Goal: Transaction & Acquisition: Purchase product/service

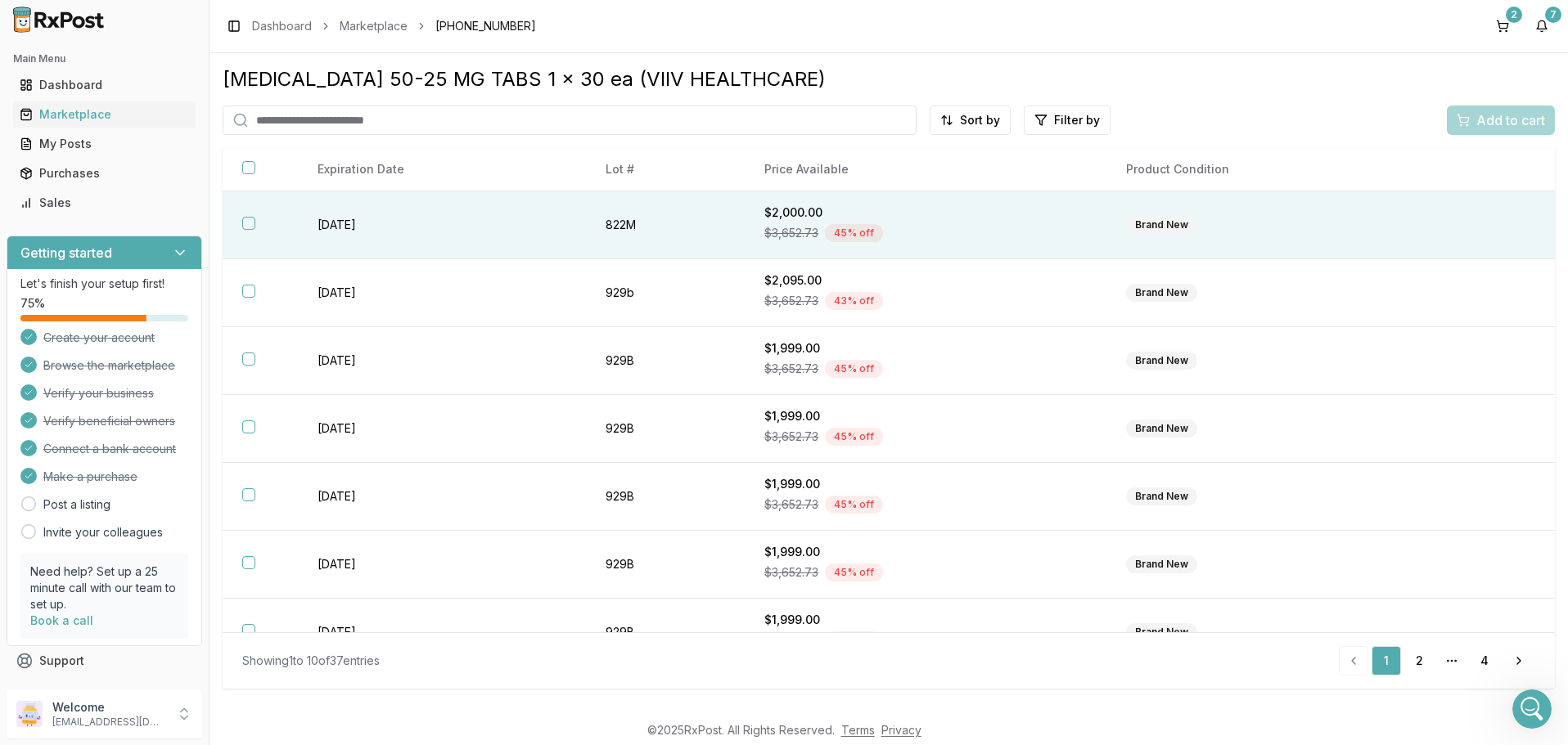
click at [1161, 227] on div "Brand New" at bounding box center [1161, 225] width 71 height 18
click at [1507, 118] on span "Add to cart" at bounding box center [1510, 120] width 69 height 19
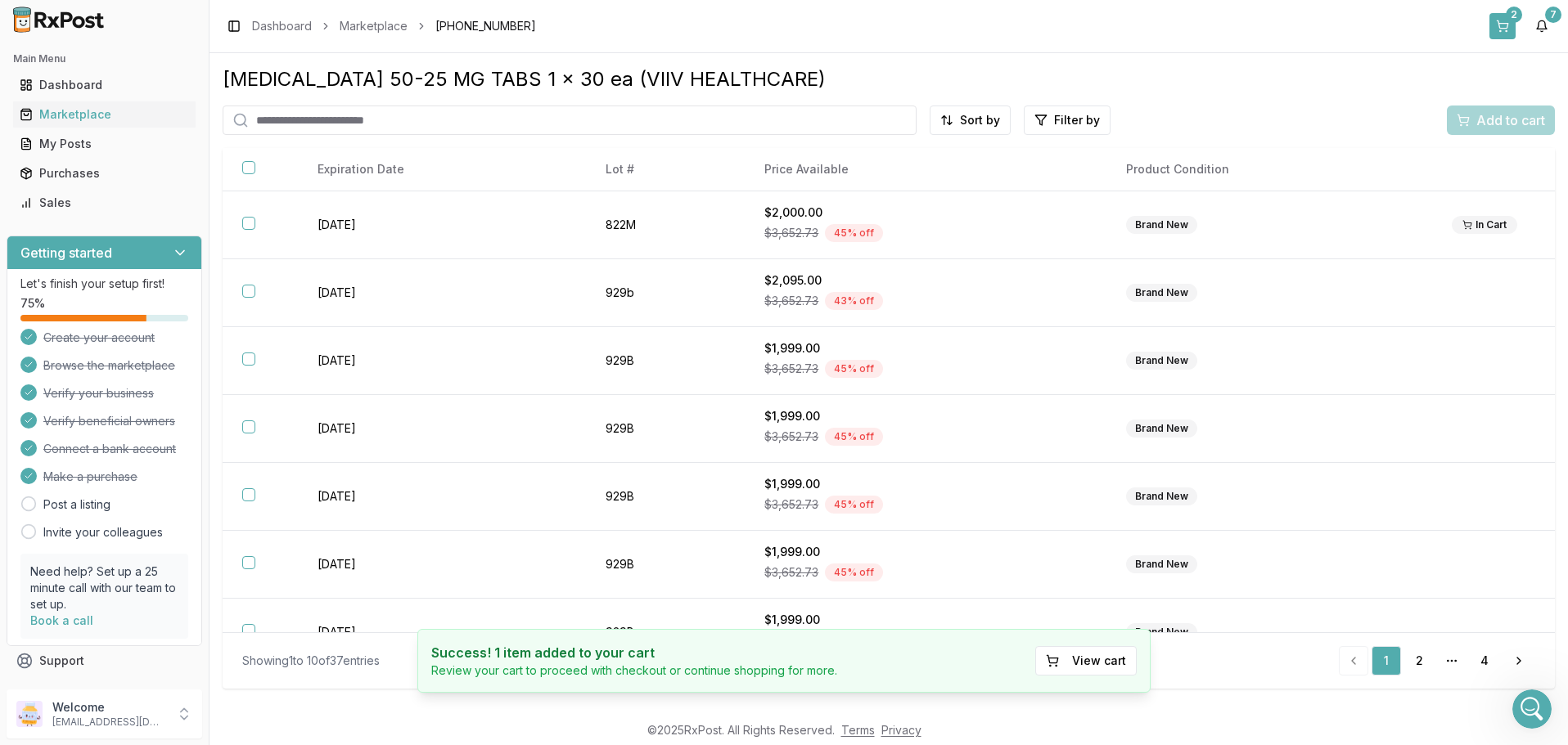
click at [1503, 19] on button "2" at bounding box center [1502, 26] width 26 height 26
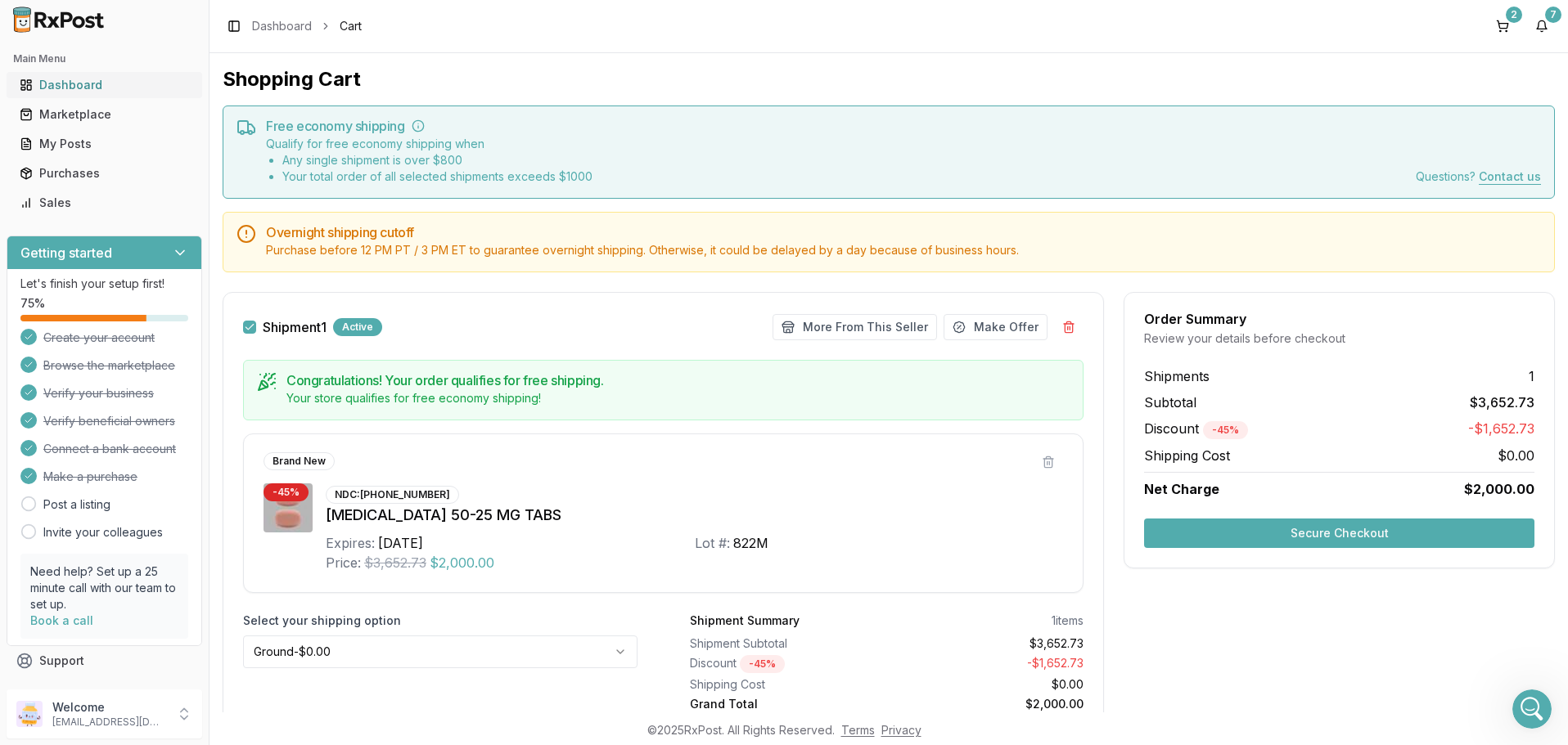
click at [73, 89] on div "Dashboard" at bounding box center [104, 85] width 169 height 17
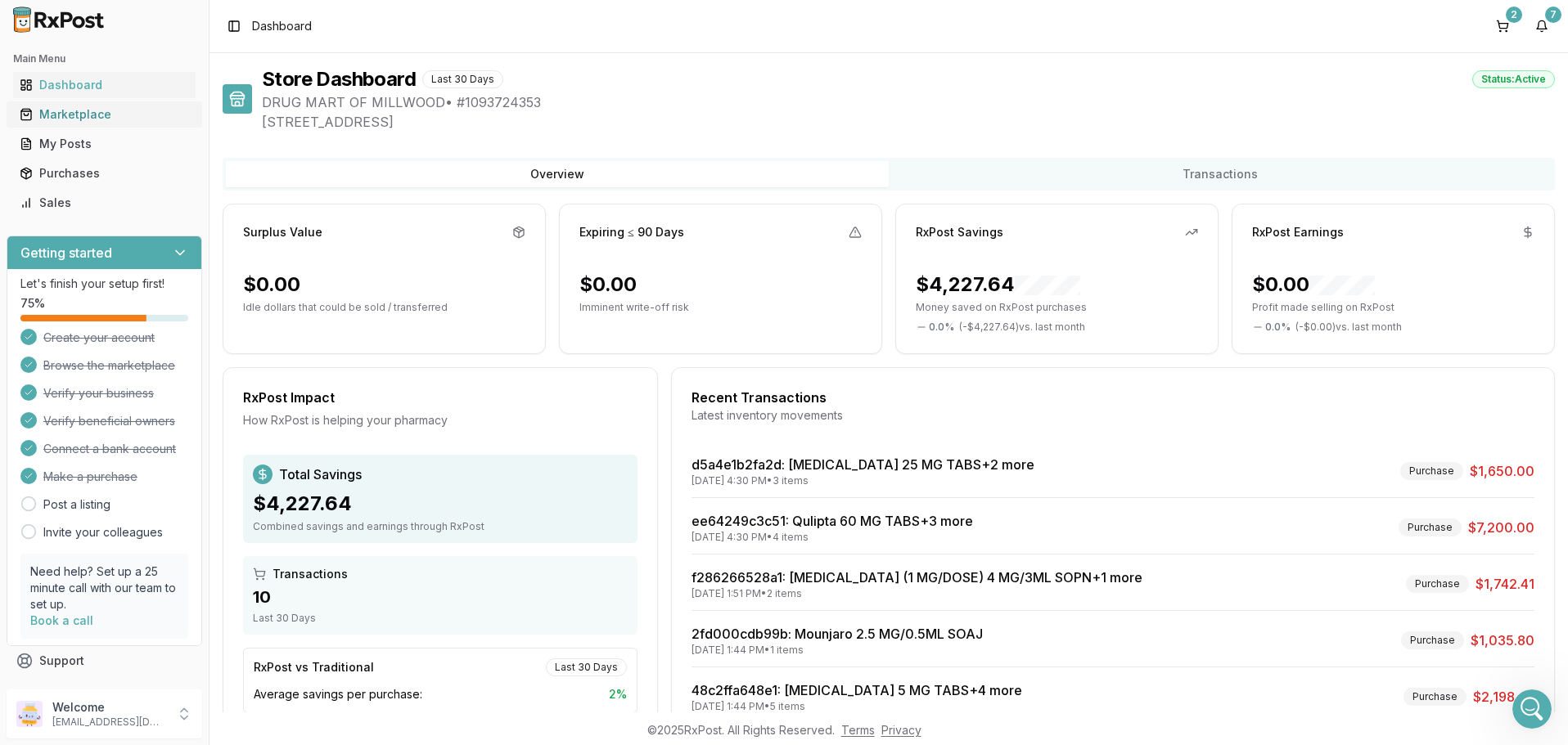
click at [56, 113] on div "Marketplace" at bounding box center [104, 115] width 169 height 17
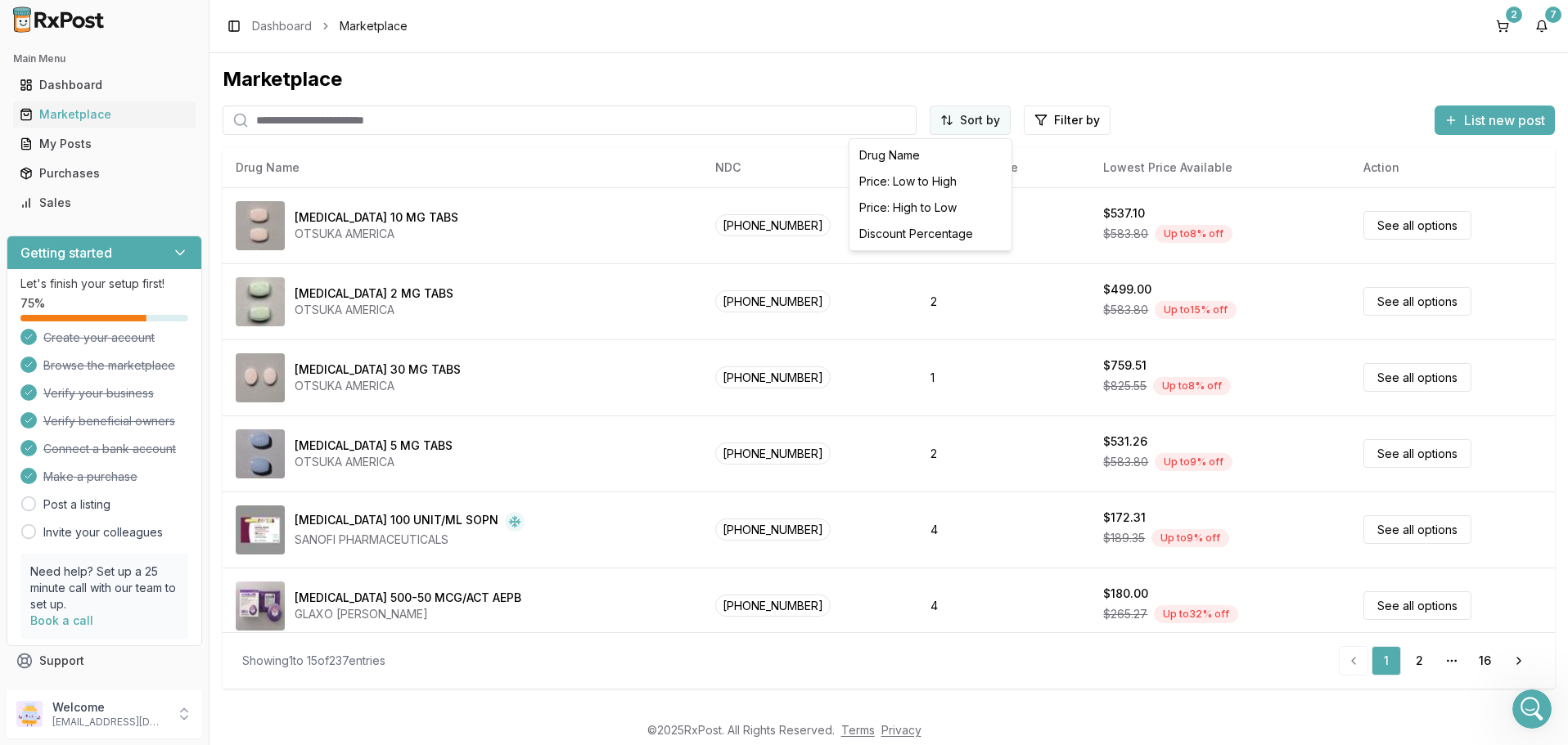
click at [980, 121] on html "Main Menu Dashboard Marketplace My Posts Purchases Sales Getting started Let's …" at bounding box center [784, 372] width 1568 height 745
click at [926, 228] on div "Discount Percentage" at bounding box center [929, 234] width 155 height 26
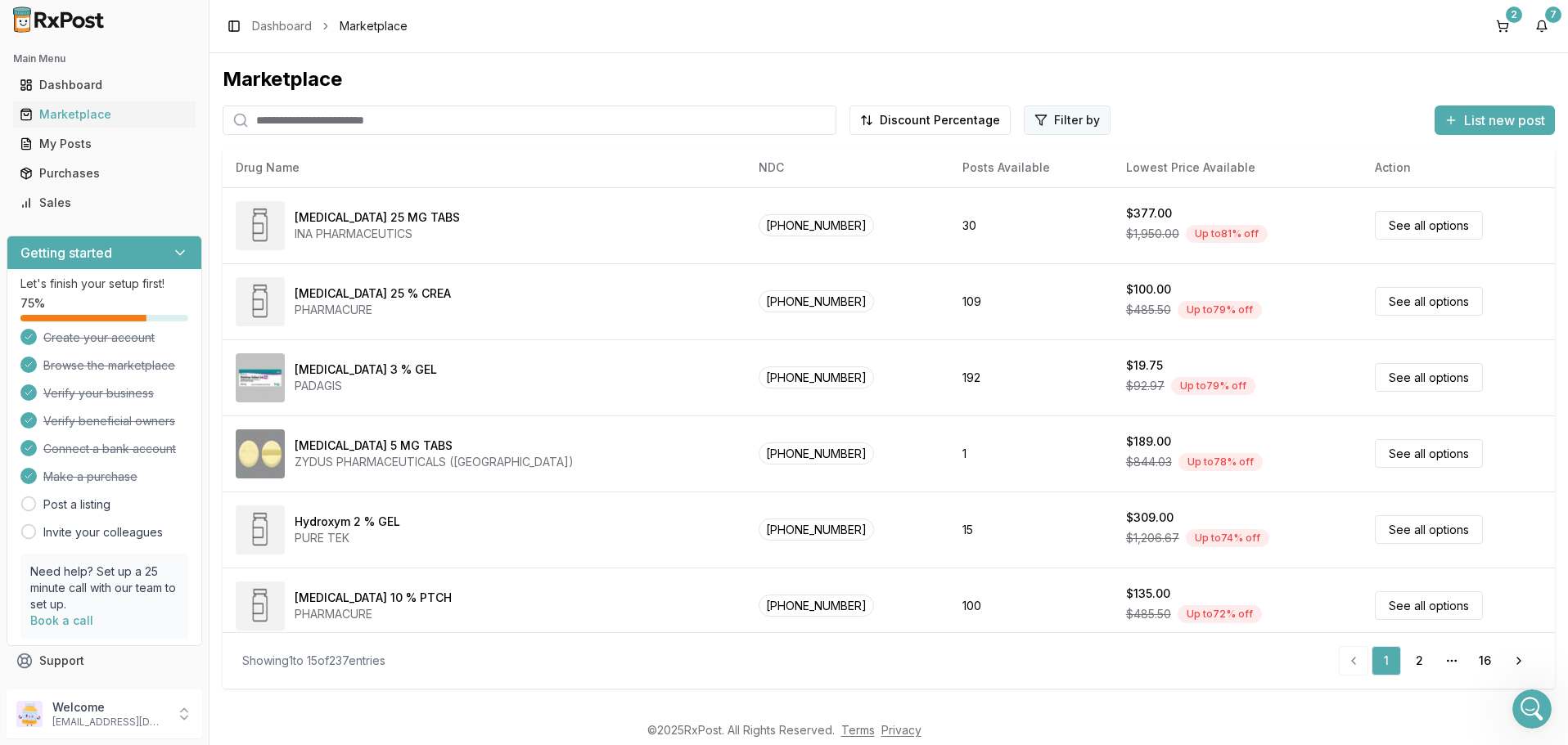
click at [1049, 122] on html "Main Menu Dashboard Marketplace My Posts Purchases Sales Getting started Let's …" at bounding box center [784, 372] width 1568 height 745
click at [882, 153] on button "button" at bounding box center [882, 155] width 13 height 13
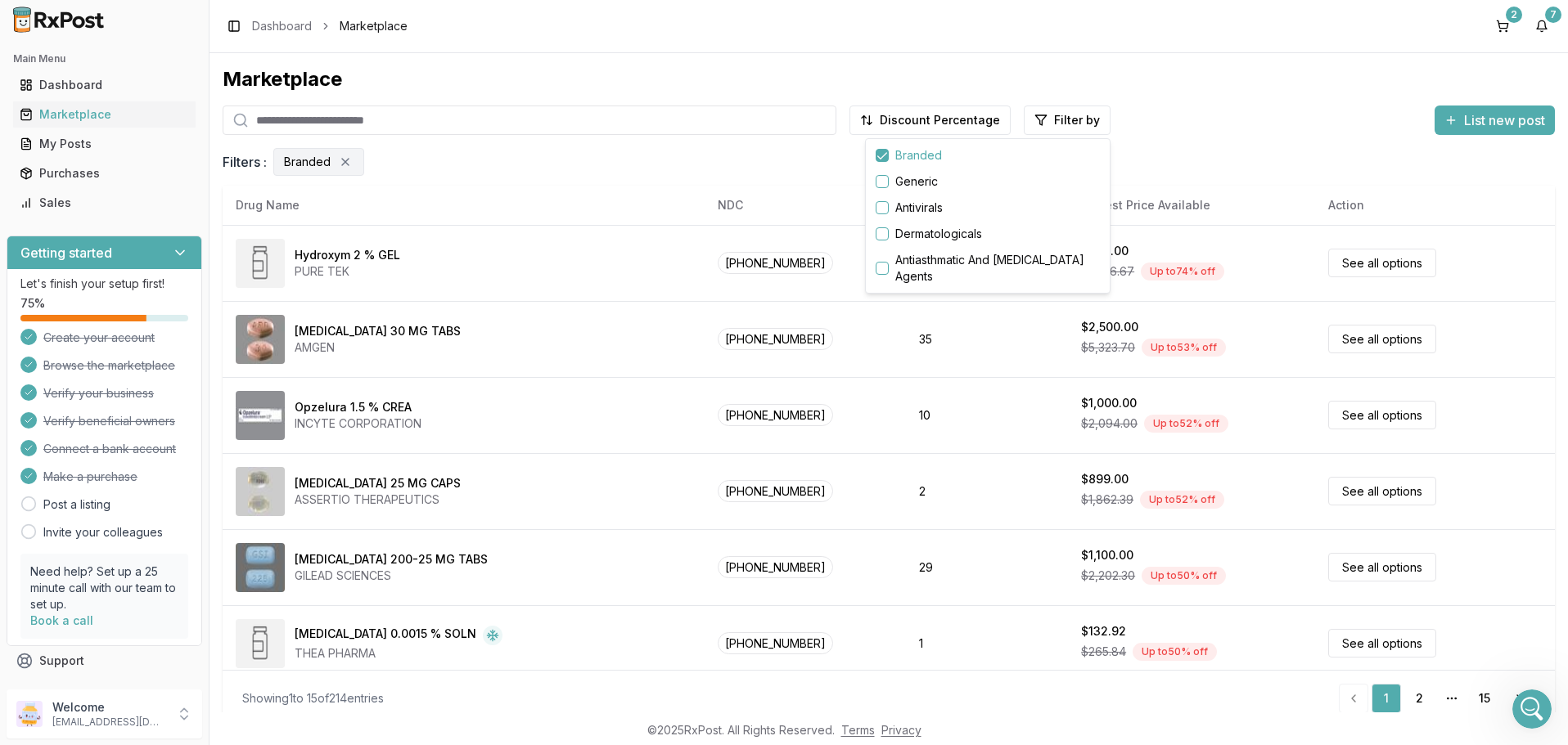
click at [1354, 338] on html "Main Menu Dashboard Marketplace My Posts Purchases Sales Getting started Let's …" at bounding box center [784, 372] width 1568 height 745
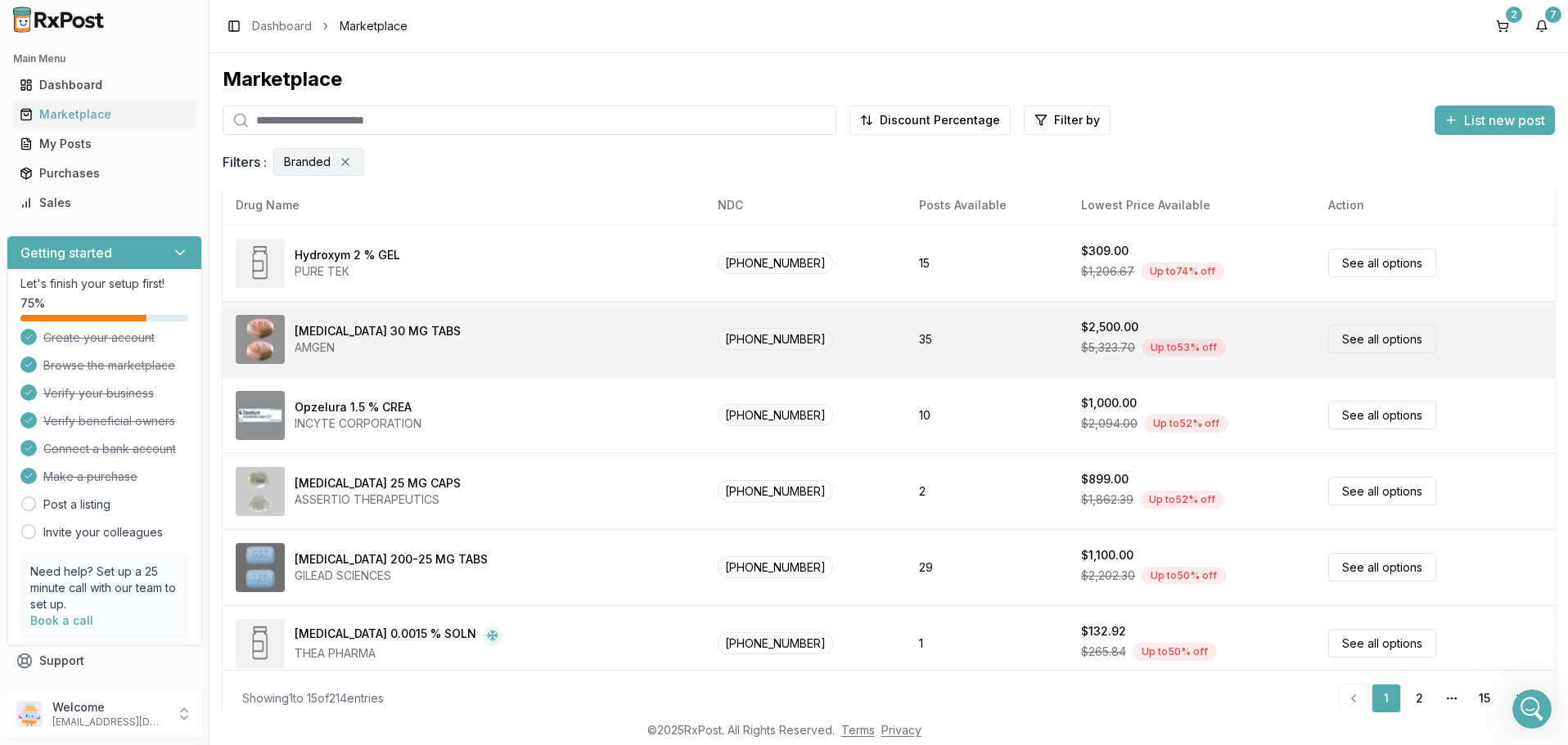
click at [1360, 336] on link "See all options" at bounding box center [1382, 339] width 108 height 29
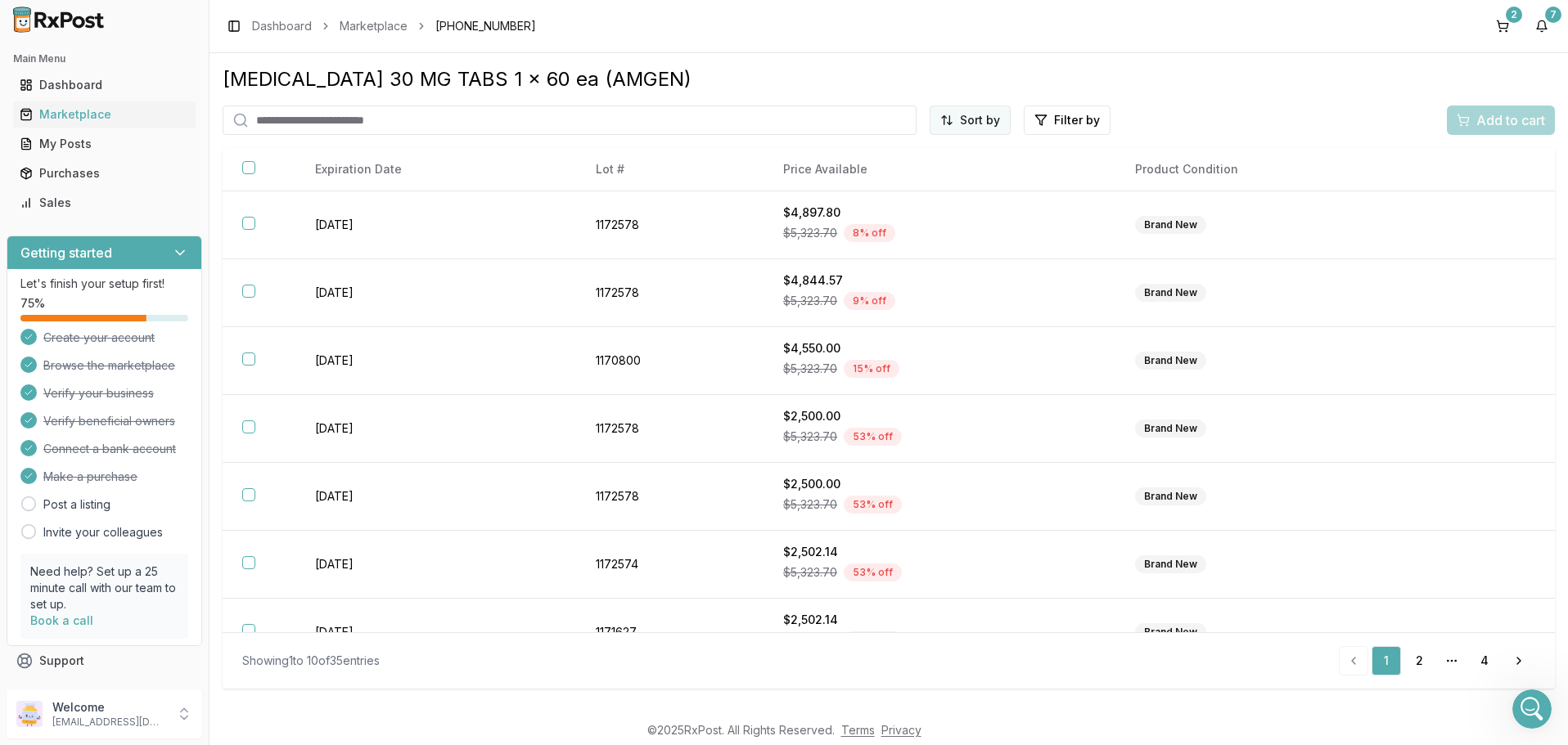
click at [989, 128] on html "Main Menu Dashboard Marketplace My Posts Purchases Sales Getting started Let's …" at bounding box center [784, 372] width 1568 height 745
click at [921, 176] on div "Price (Low to High)" at bounding box center [929, 182] width 155 height 26
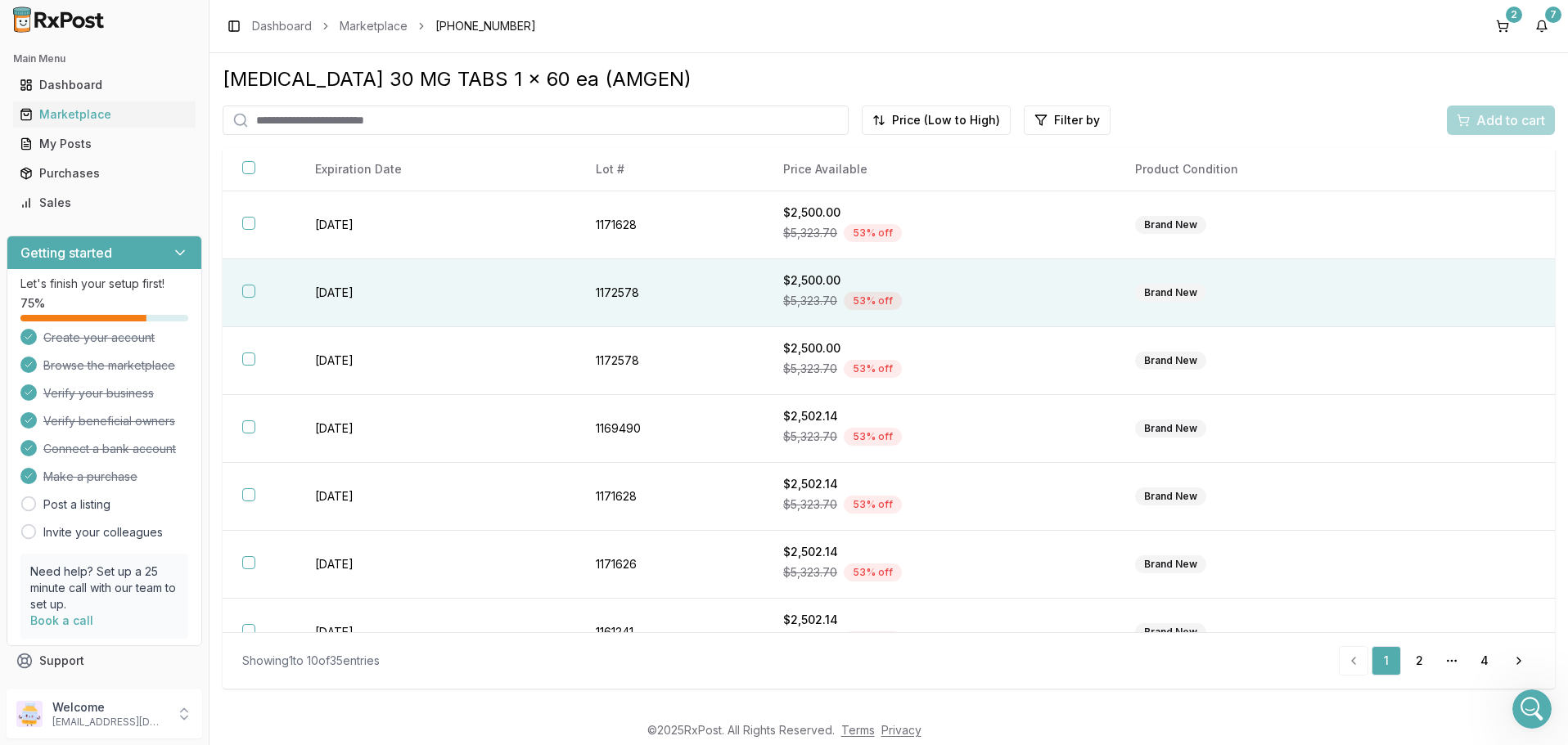
click at [1170, 289] on div "Brand New" at bounding box center [1171, 292] width 71 height 18
click at [1513, 121] on span "Add to cart" at bounding box center [1510, 120] width 69 height 19
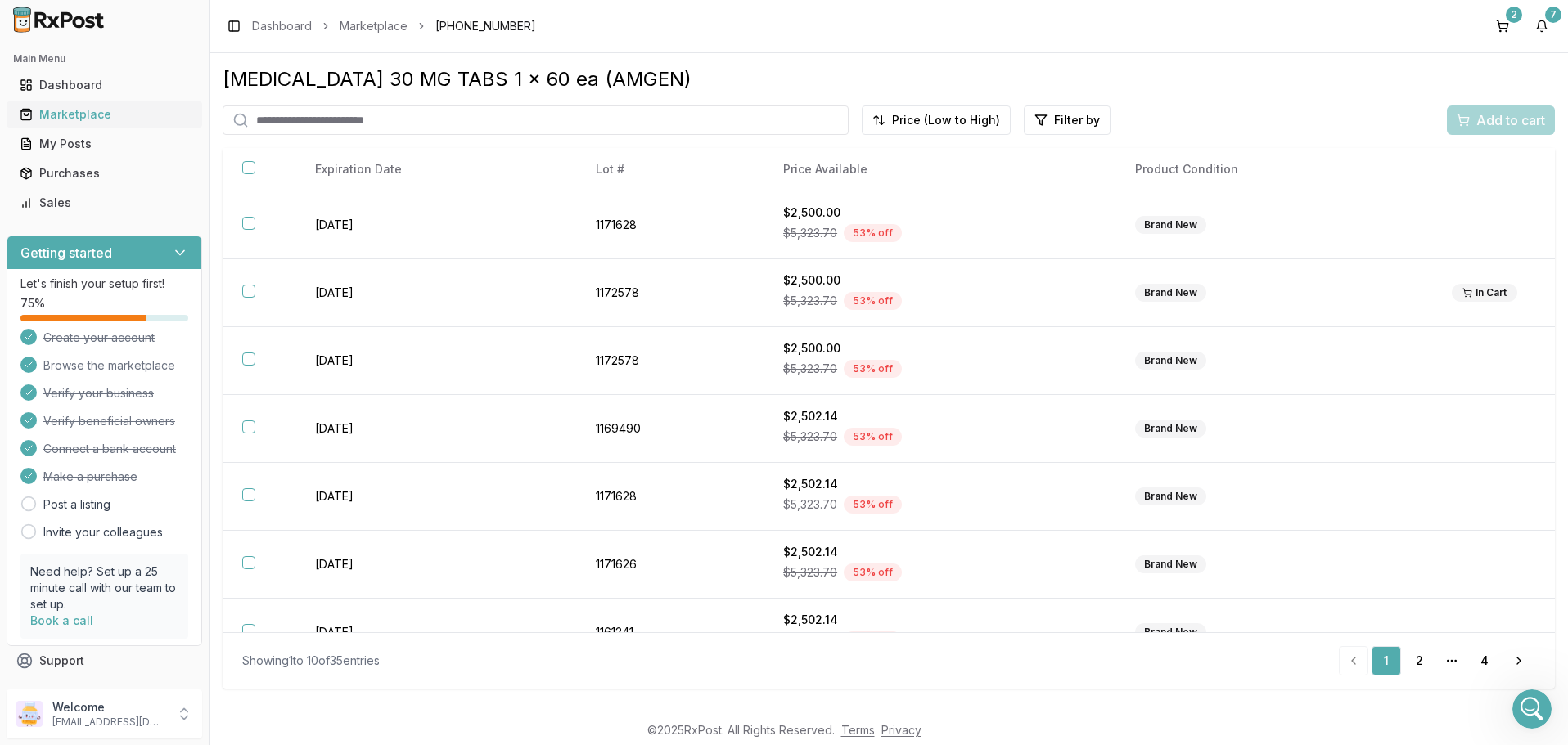
click at [78, 111] on div "Marketplace" at bounding box center [104, 115] width 169 height 17
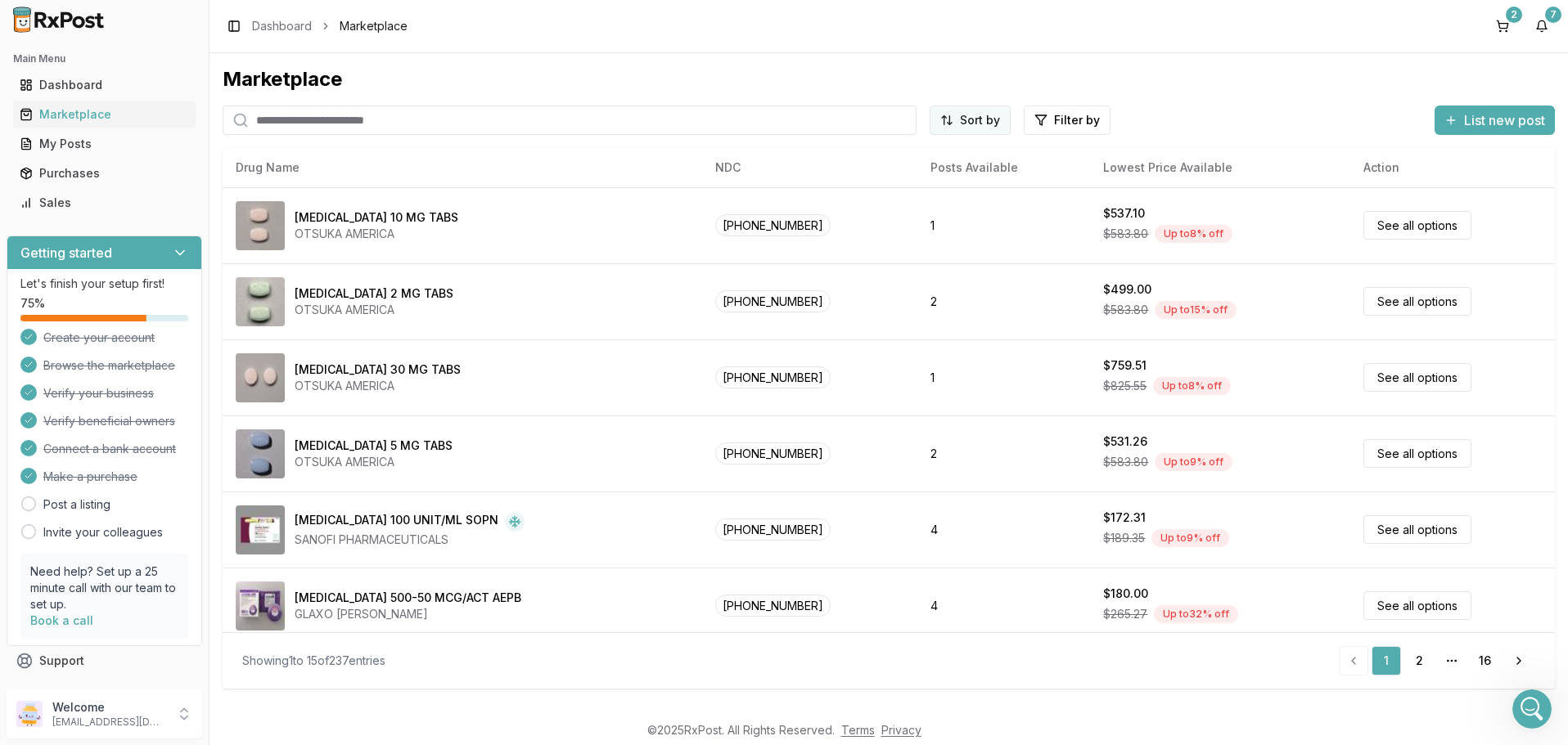
click at [964, 124] on html "Main Menu Dashboard Marketplace My Posts Purchases Sales Getting started Let's …" at bounding box center [784, 372] width 1568 height 745
click at [908, 176] on div "Price: Low to High" at bounding box center [929, 182] width 155 height 26
click at [958, 122] on html "Main Menu Dashboard Marketplace My Posts Purchases Sales Getting started Let's …" at bounding box center [784, 372] width 1568 height 745
click at [914, 234] on div "Drug Name Price: Low to High Price: High to Low Discount Percentage" at bounding box center [930, 195] width 163 height 113
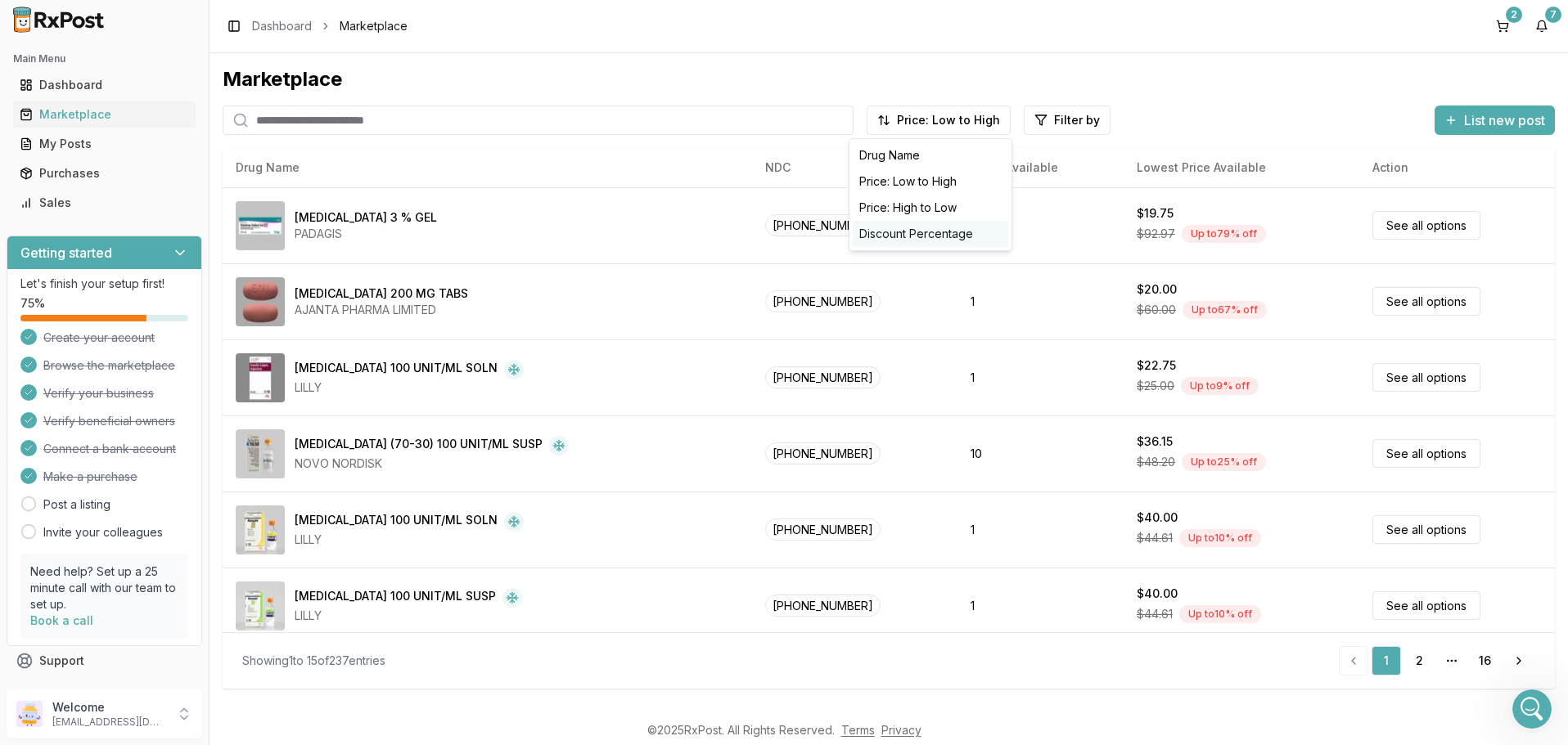
click at [914, 234] on div "Discount Percentage" at bounding box center [929, 234] width 155 height 26
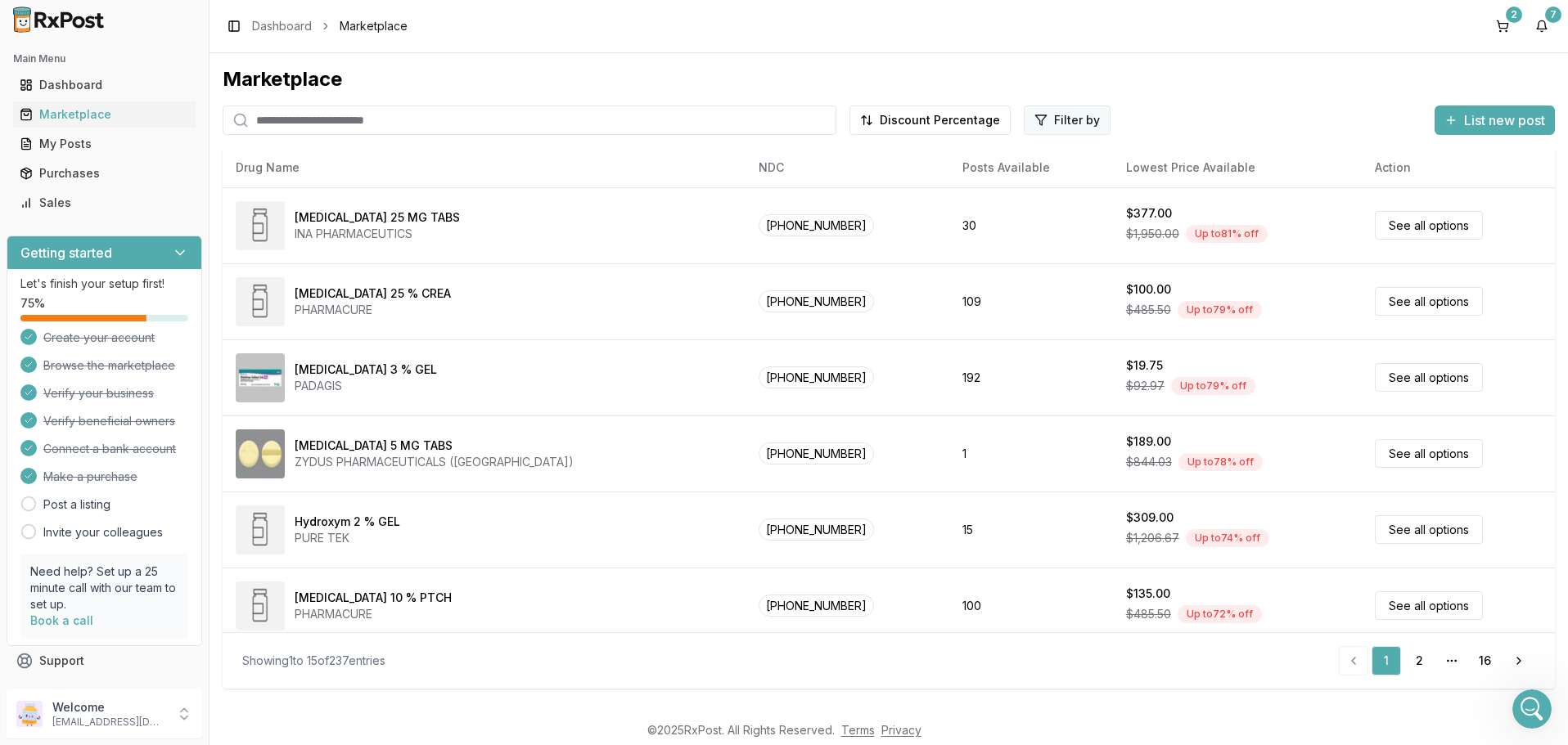
click at [1059, 121] on html "Main Menu Dashboard Marketplace My Posts Purchases Sales Getting started Let's …" at bounding box center [784, 372] width 1568 height 745
click at [883, 155] on button "button" at bounding box center [882, 155] width 13 height 13
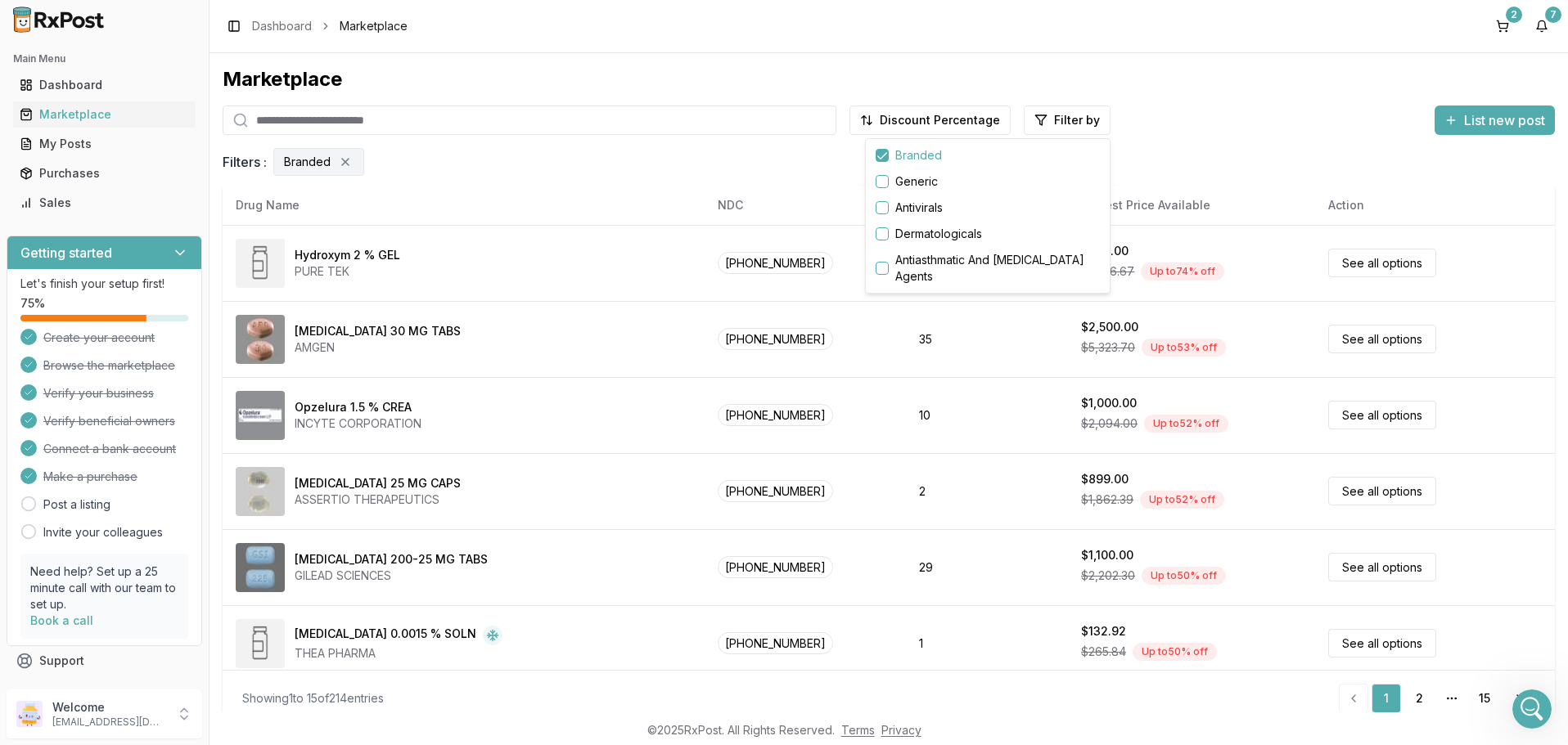
click at [505, 346] on html "Main Menu Dashboard Marketplace My Posts Purchases Sales Getting started Let's …" at bounding box center [784, 372] width 1568 height 745
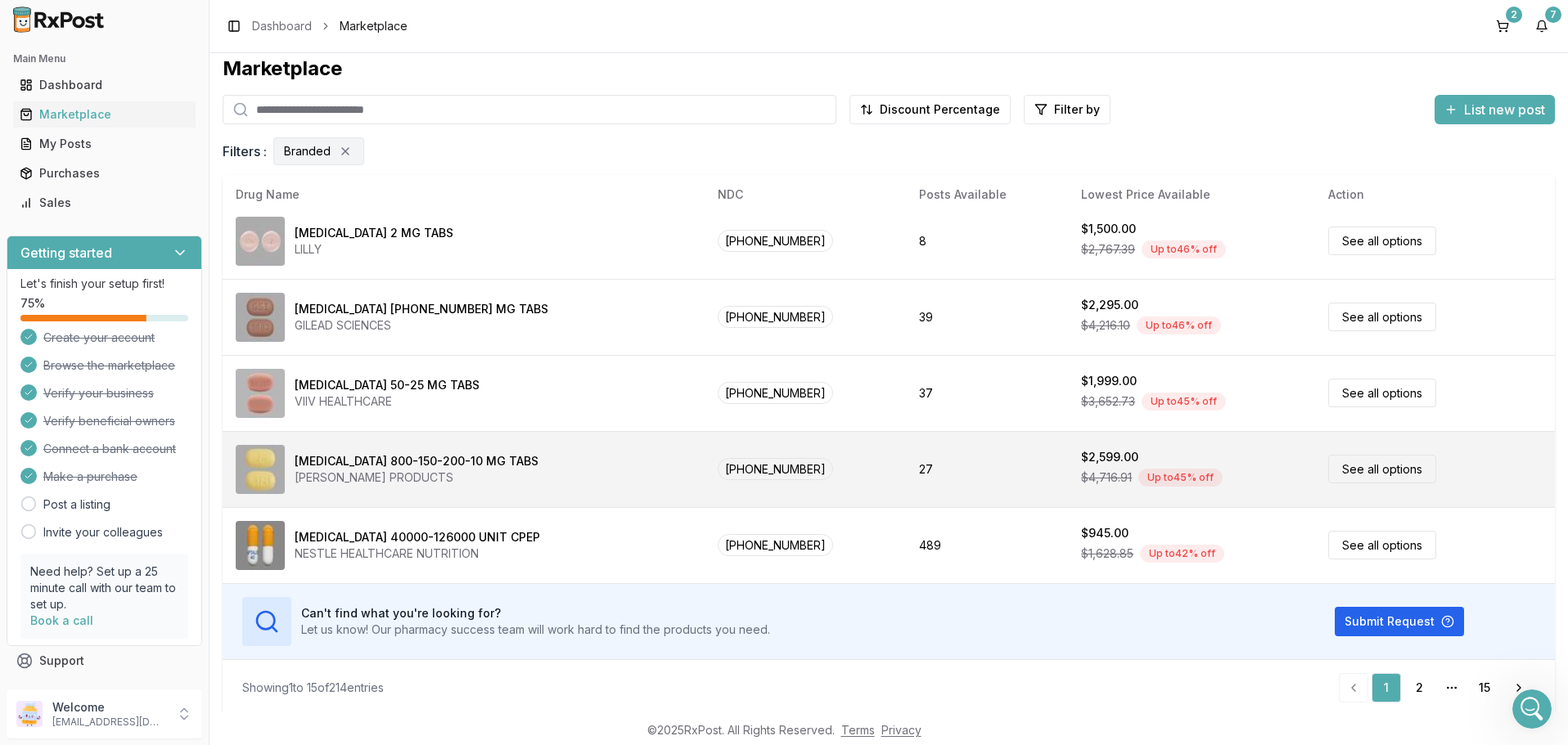
scroll to position [14, 0]
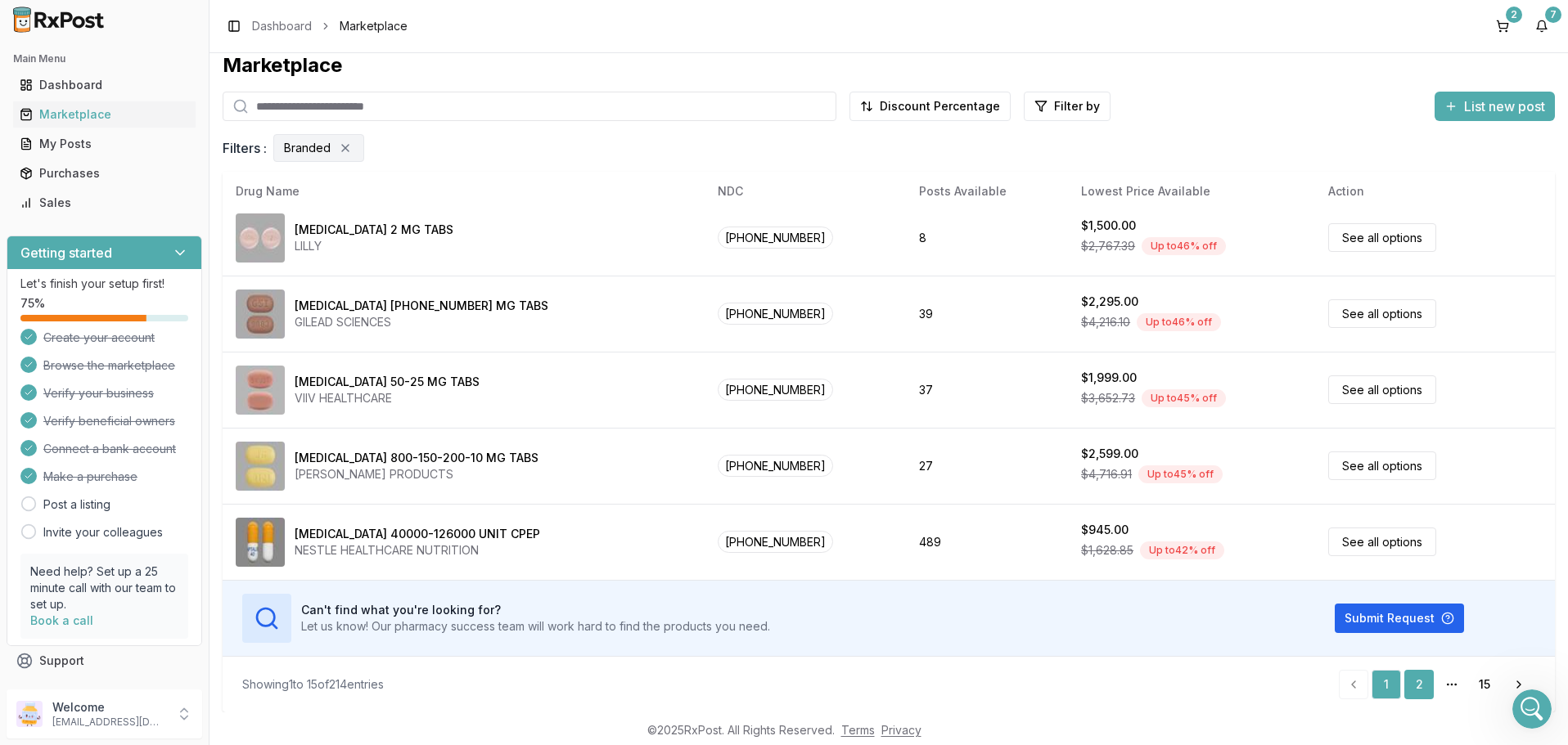
click at [1412, 688] on link "2" at bounding box center [1419, 685] width 30 height 30
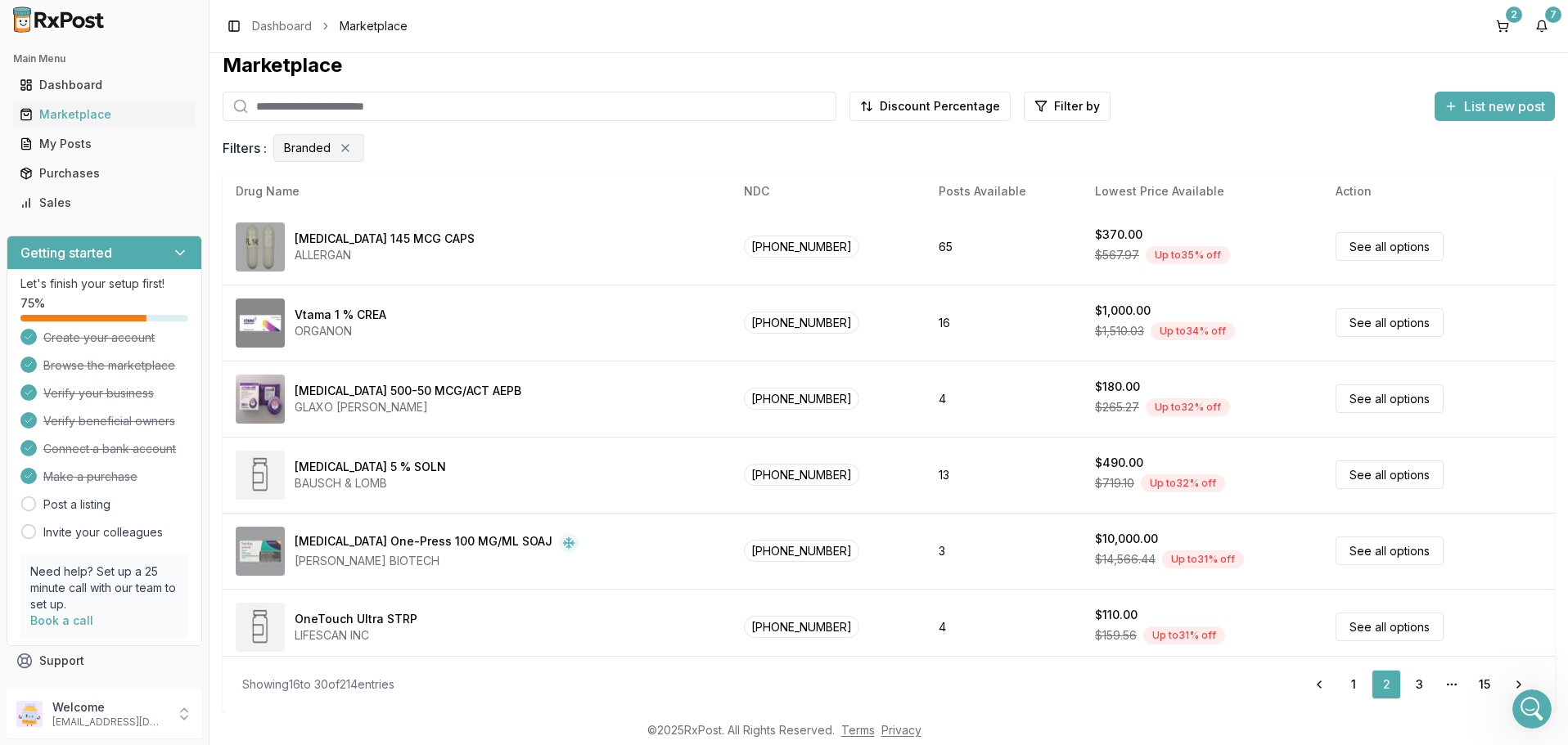
scroll to position [772, 0]
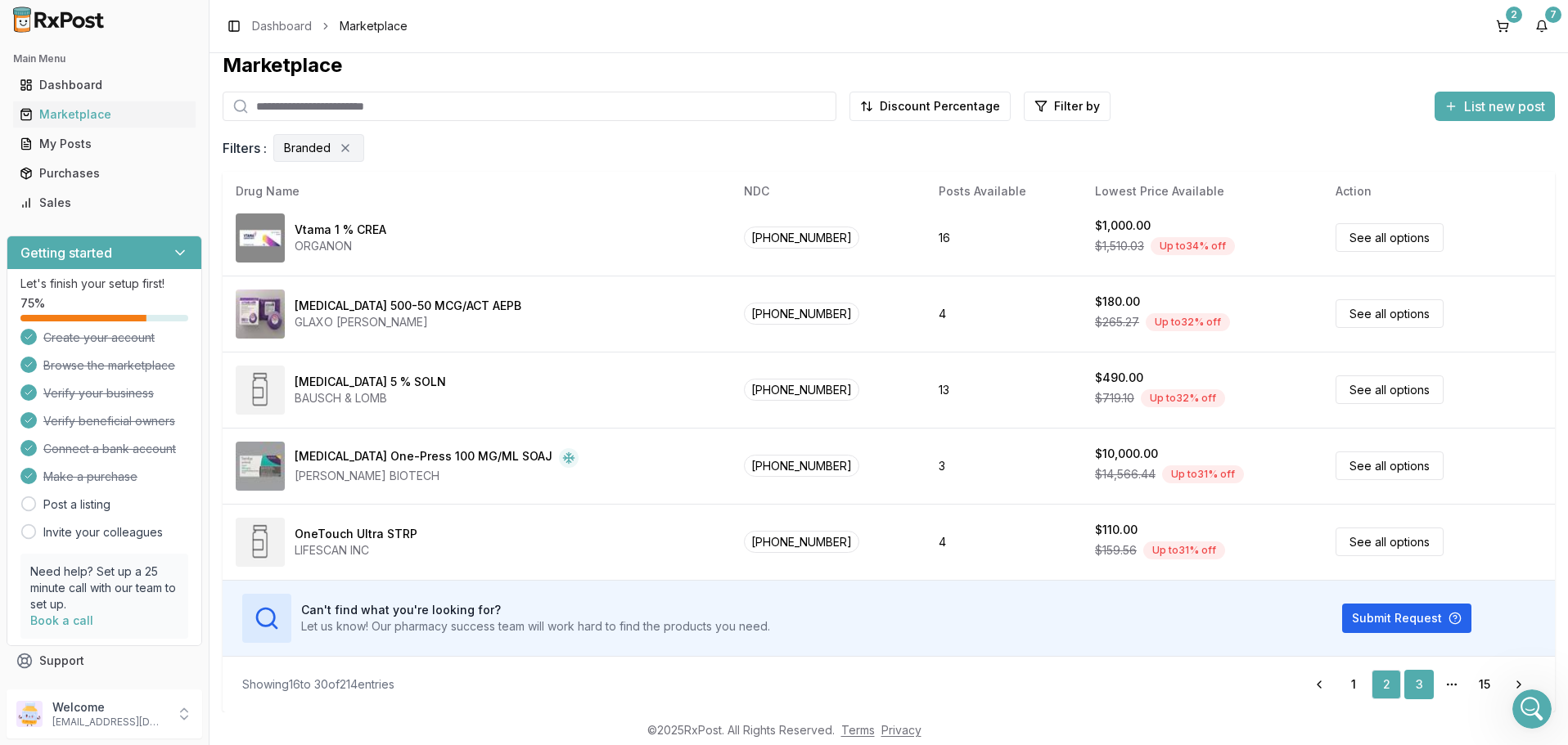
click at [1424, 679] on link "3" at bounding box center [1419, 685] width 30 height 30
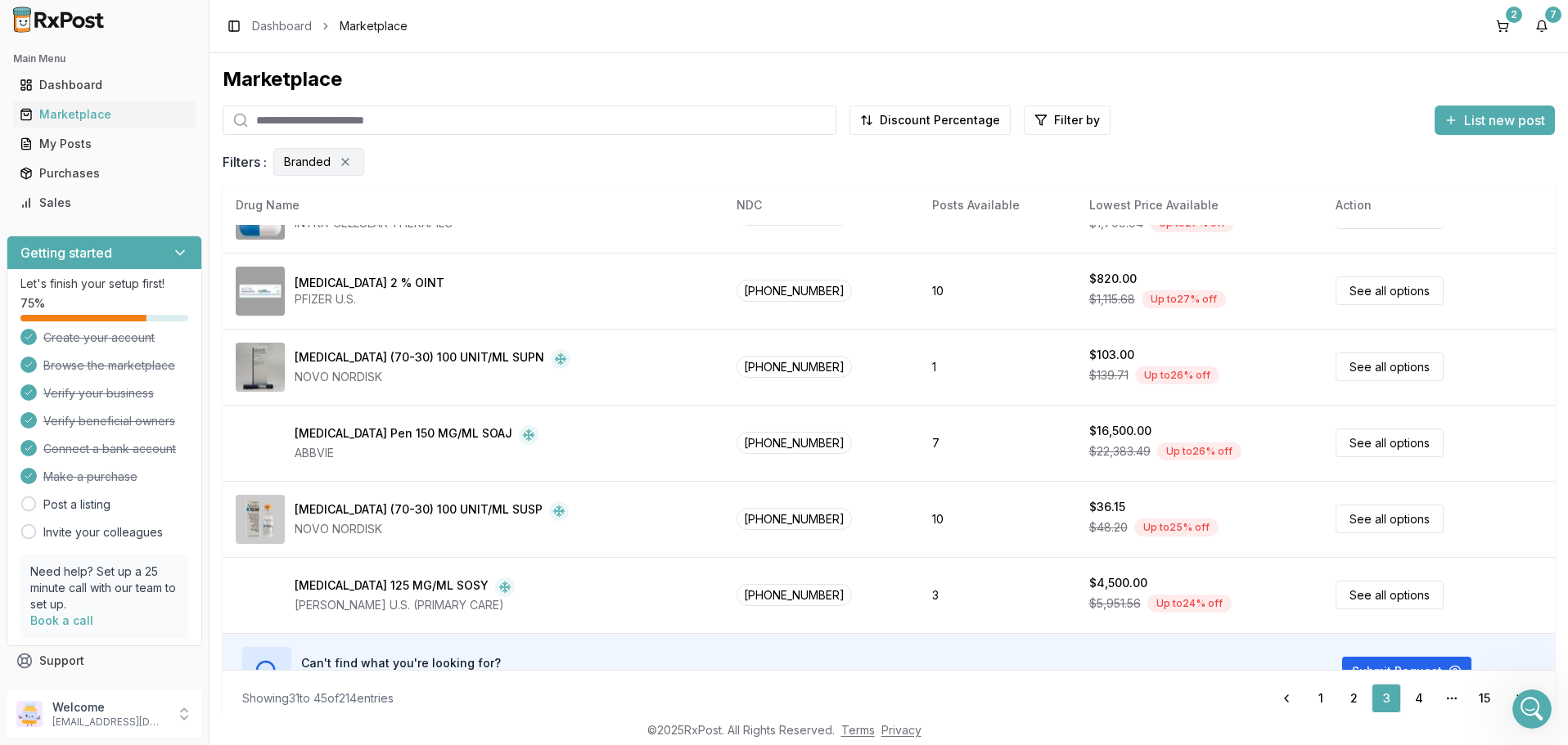
scroll to position [772, 0]
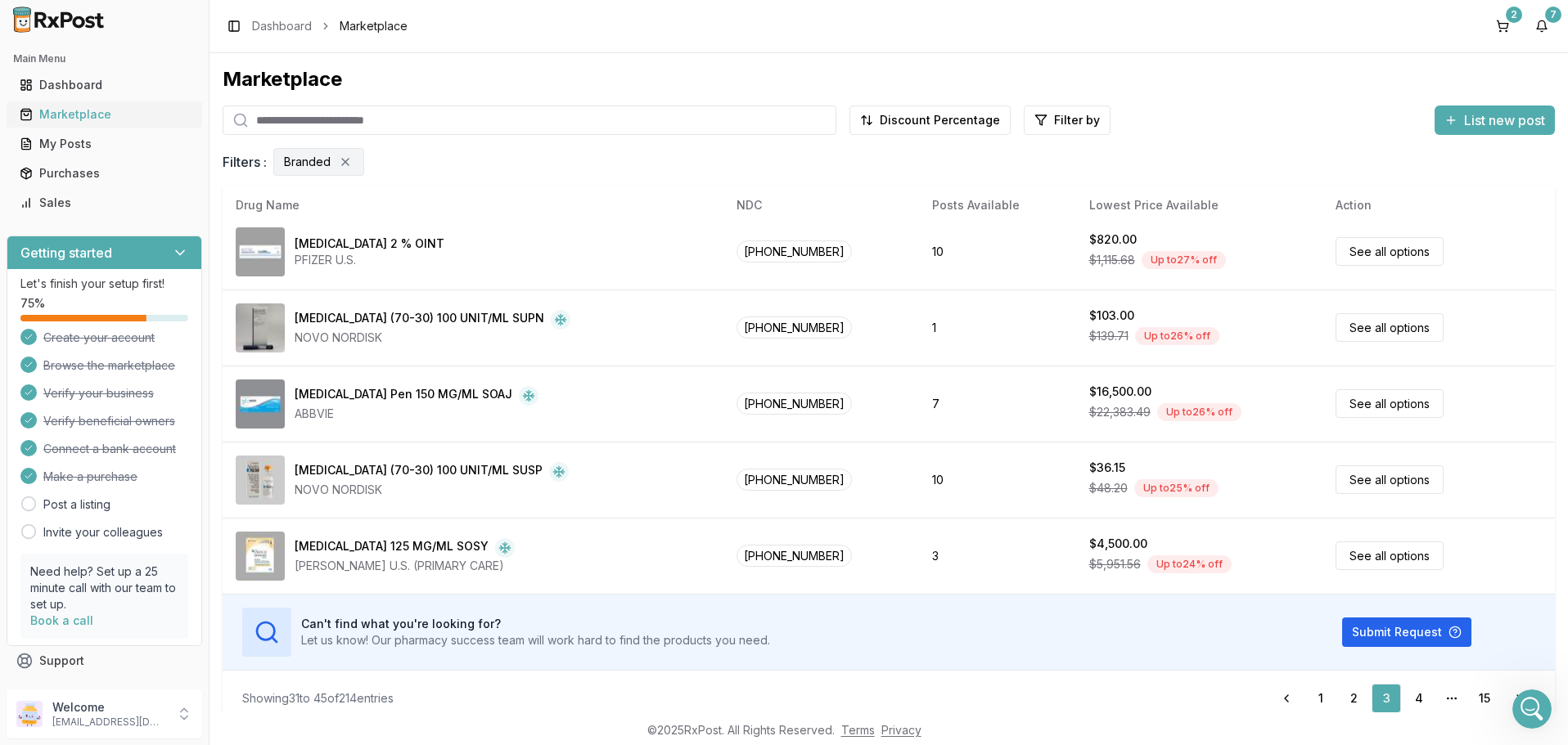
click at [58, 123] on link "Marketplace" at bounding box center [104, 115] width 183 height 30
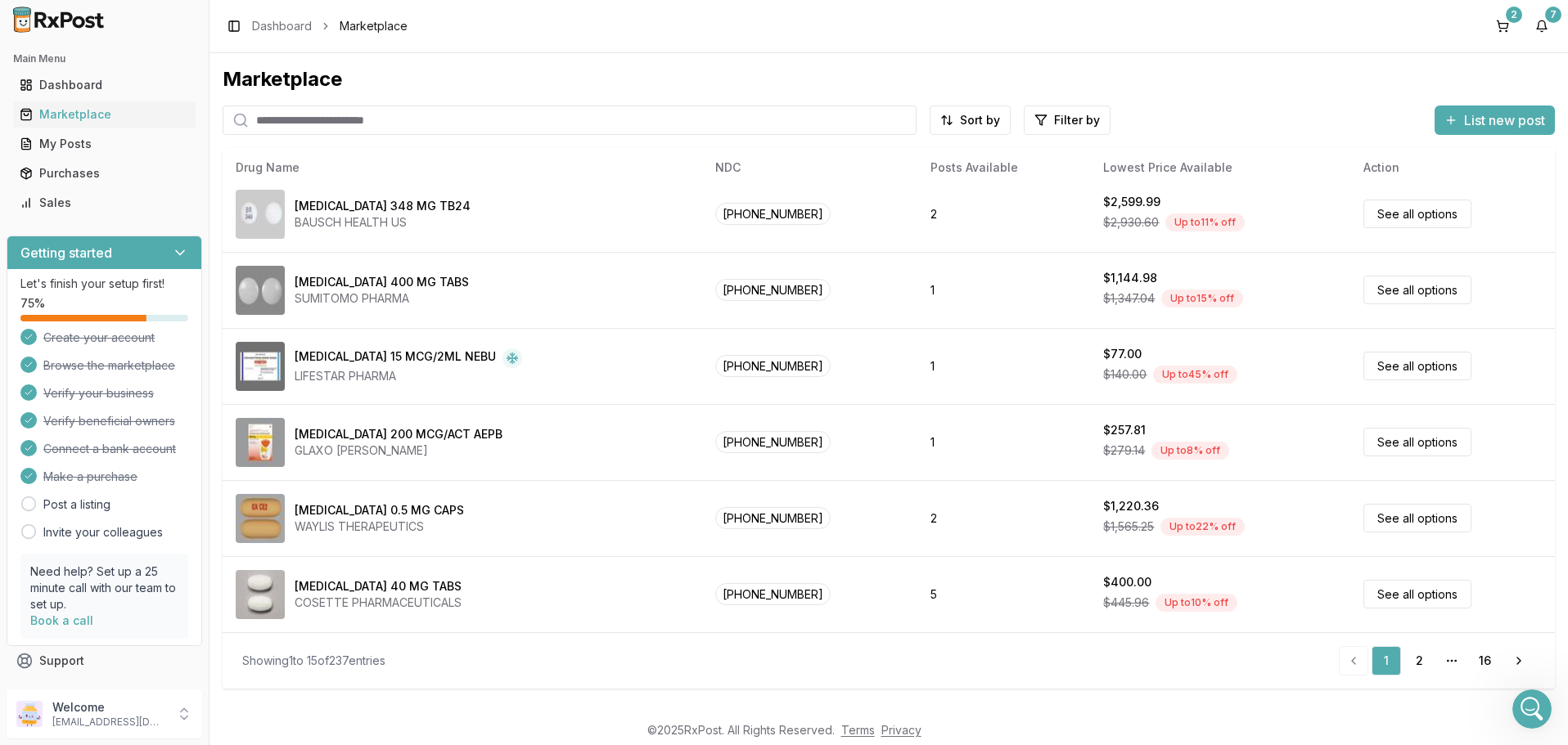
scroll to position [696, 0]
click at [1502, 18] on button "2" at bounding box center [1502, 26] width 26 height 26
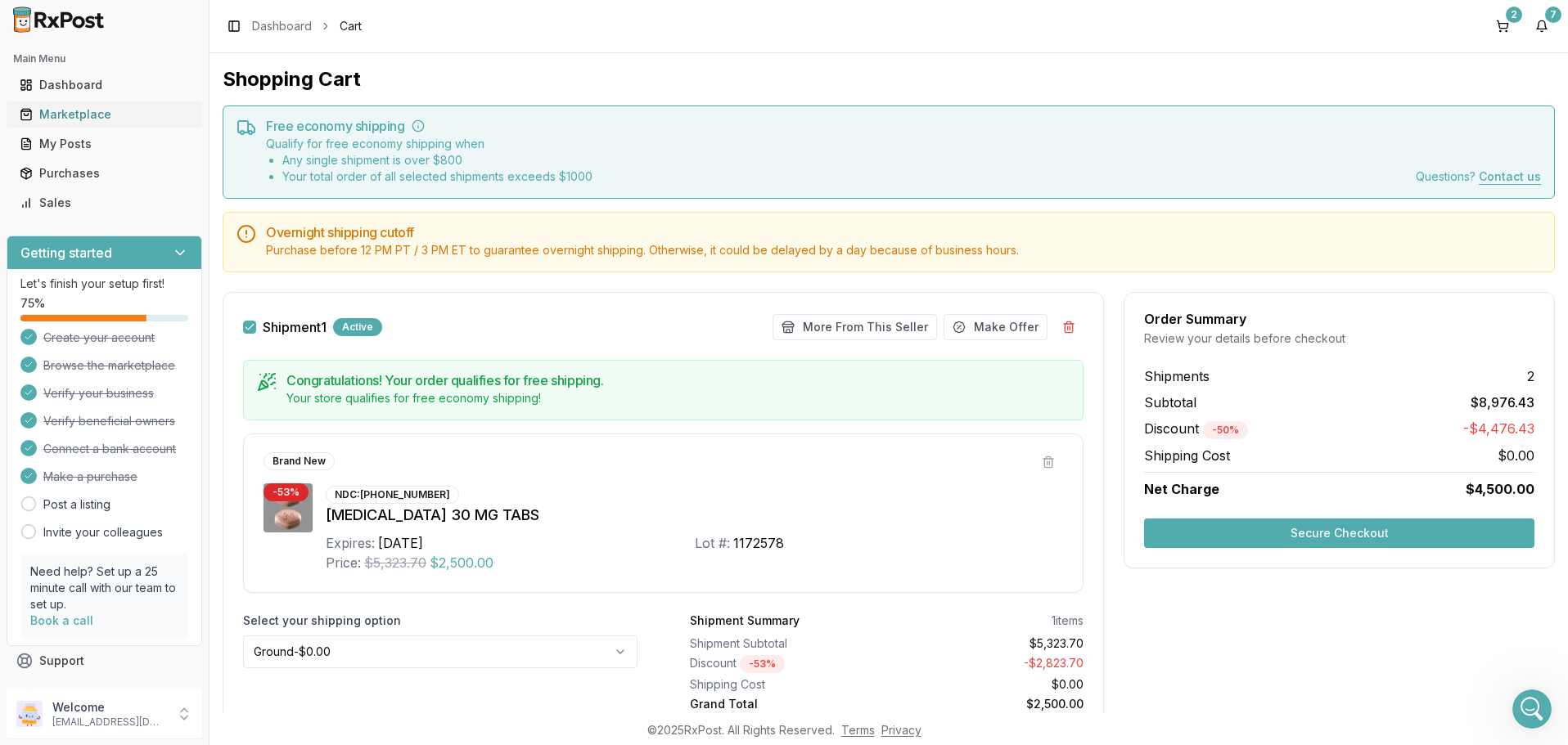
click at [71, 114] on div "Marketplace" at bounding box center [104, 115] width 169 height 17
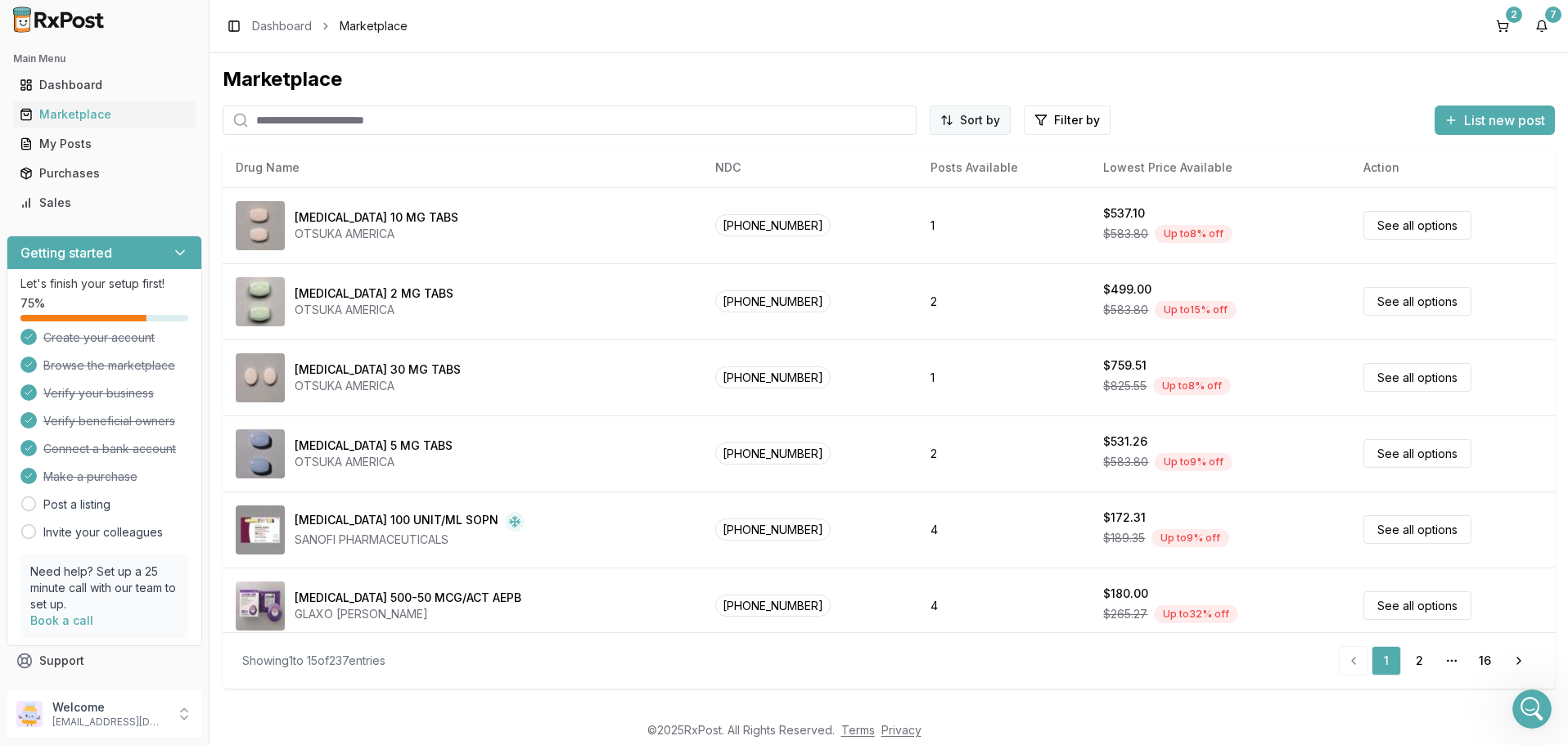
click at [979, 123] on html "Main Menu Dashboard Marketplace My Posts Purchases Sales Getting started Let's …" at bounding box center [784, 372] width 1568 height 745
click at [903, 233] on div "Discount Percentage" at bounding box center [929, 234] width 155 height 26
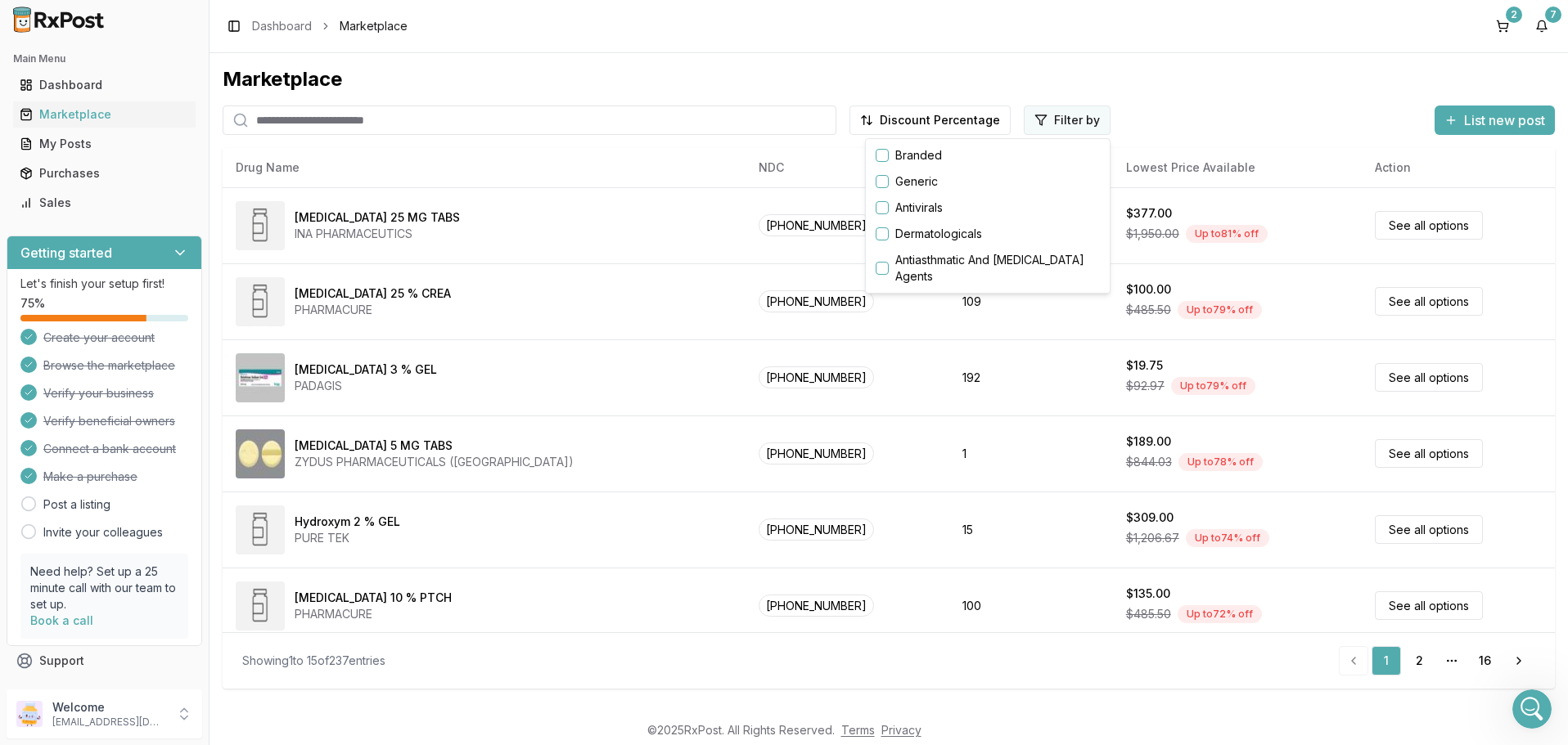
click at [1060, 120] on html "Main Menu Dashboard Marketplace My Posts Purchases Sales Getting started Let's …" at bounding box center [784, 372] width 1568 height 745
click at [883, 157] on button "button" at bounding box center [882, 155] width 13 height 13
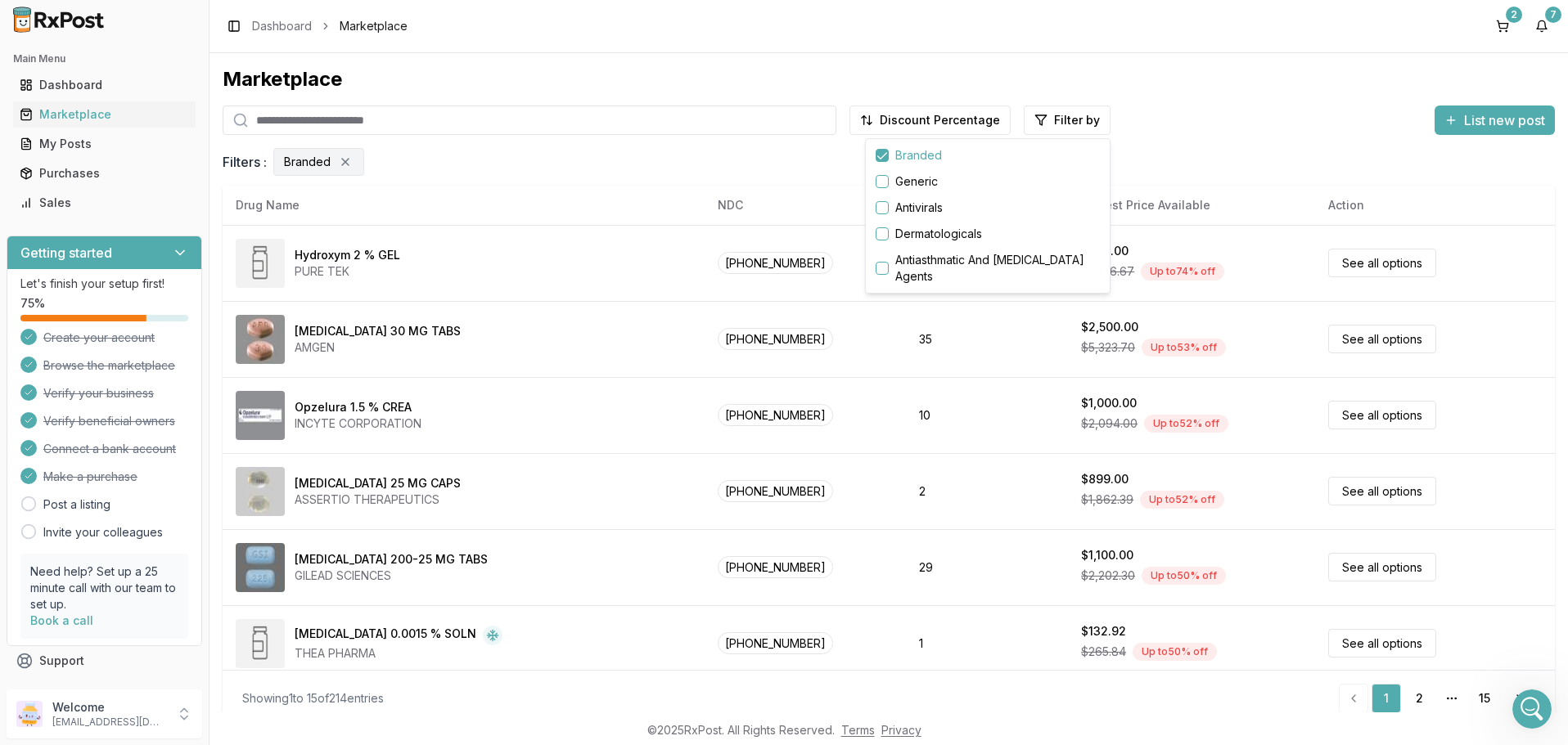
click at [557, 396] on html "Main Menu Dashboard Marketplace My Posts Purchases Sales Getting started Let's …" at bounding box center [784, 372] width 1568 height 745
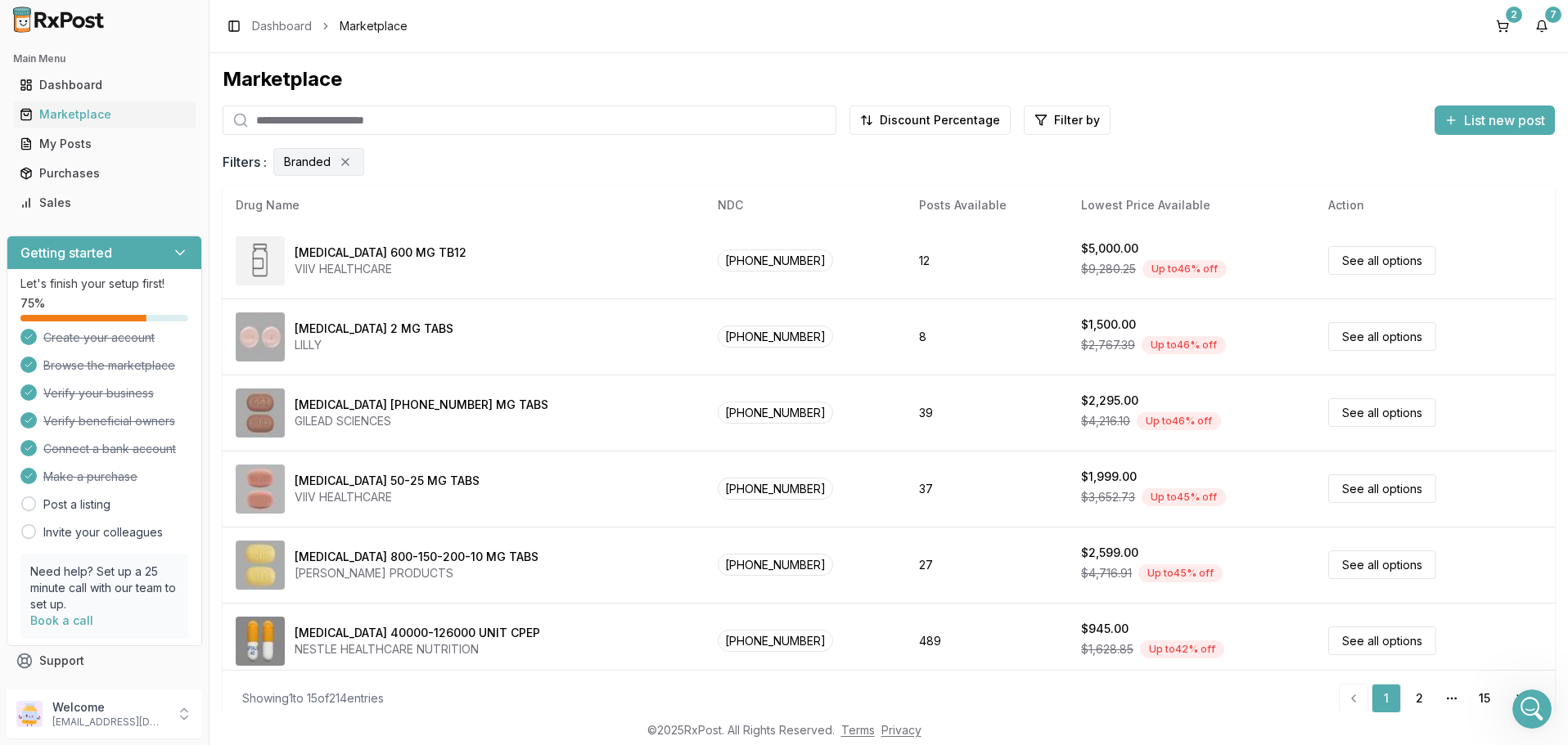
scroll to position [772, 0]
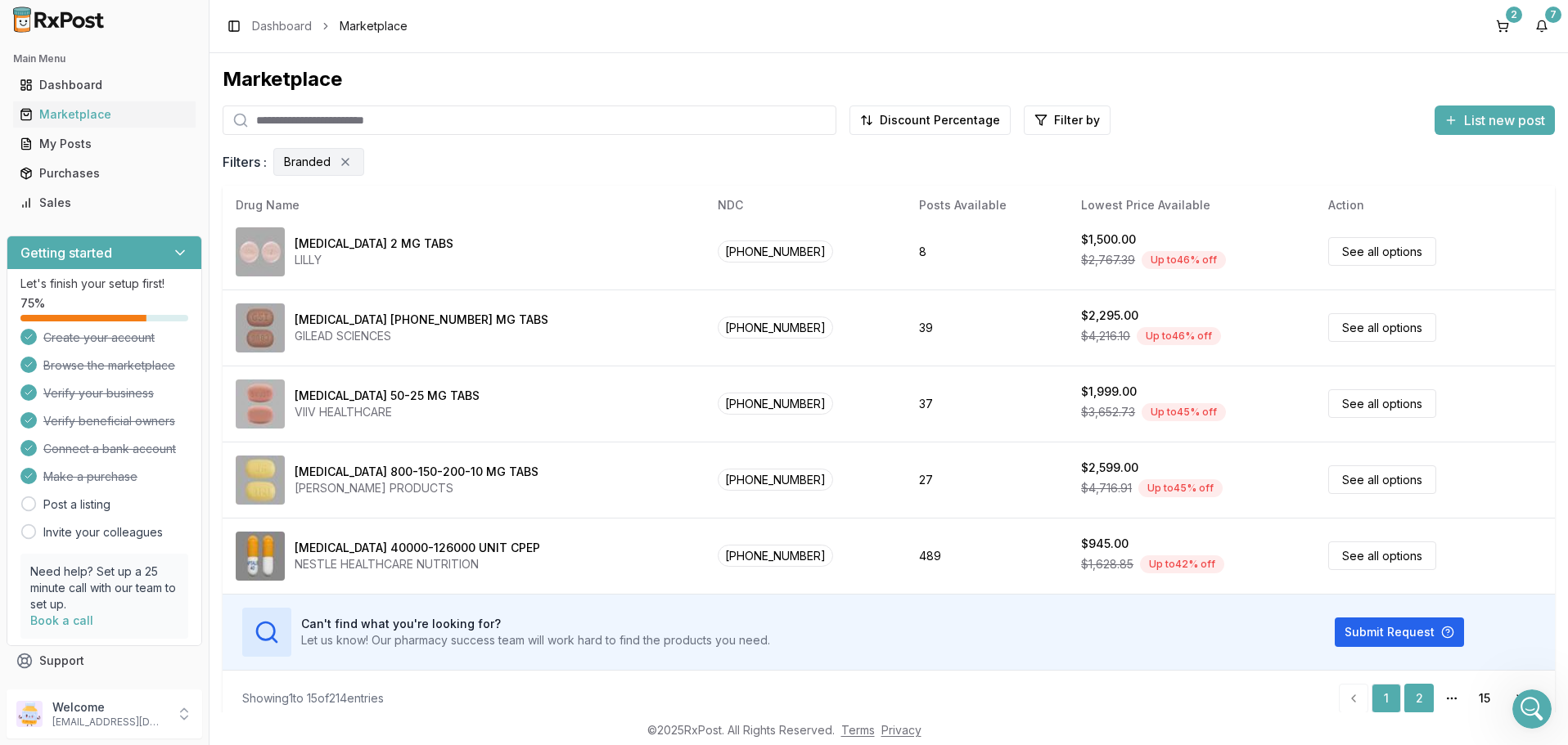
click at [1420, 699] on link "2" at bounding box center [1419, 699] width 30 height 30
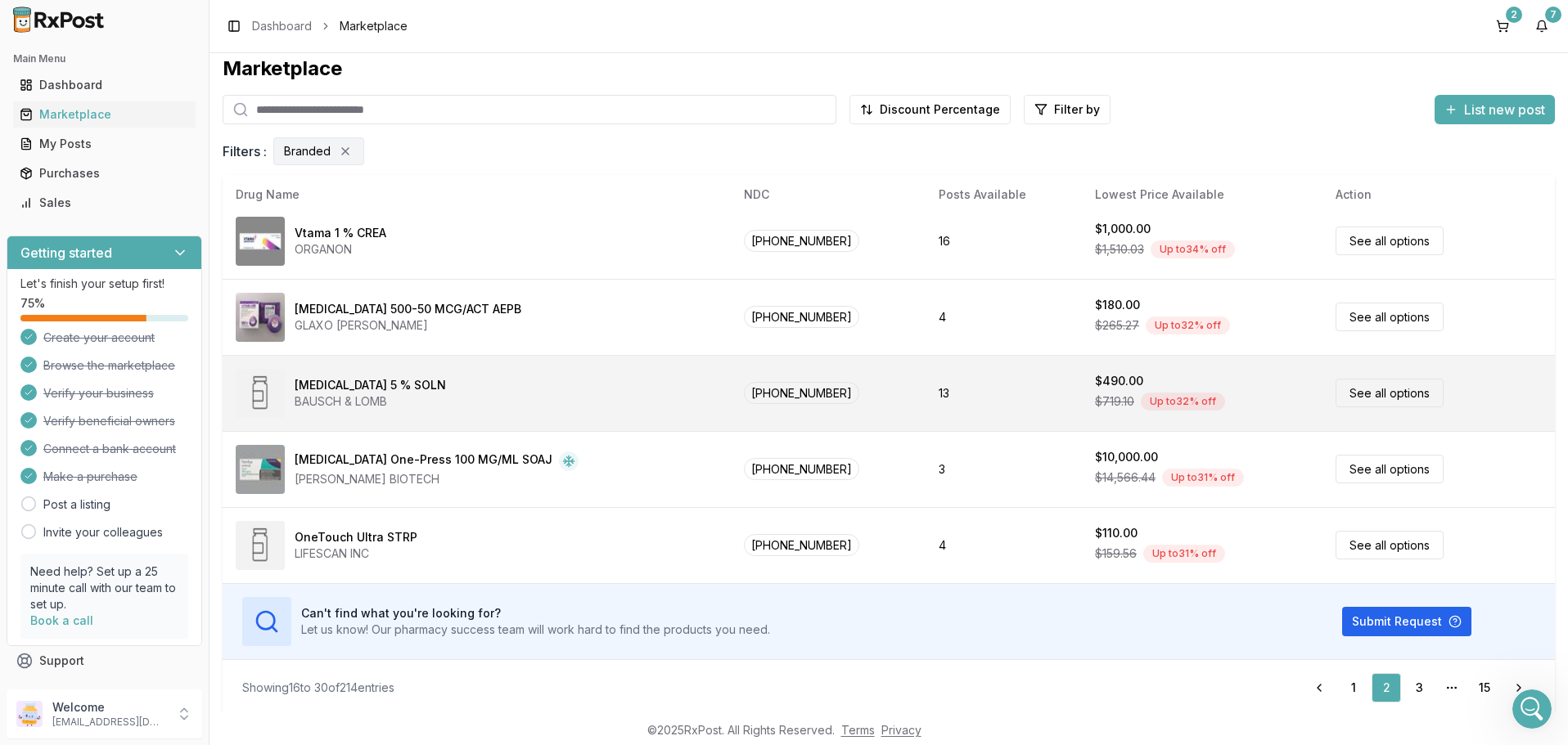
scroll to position [14, 0]
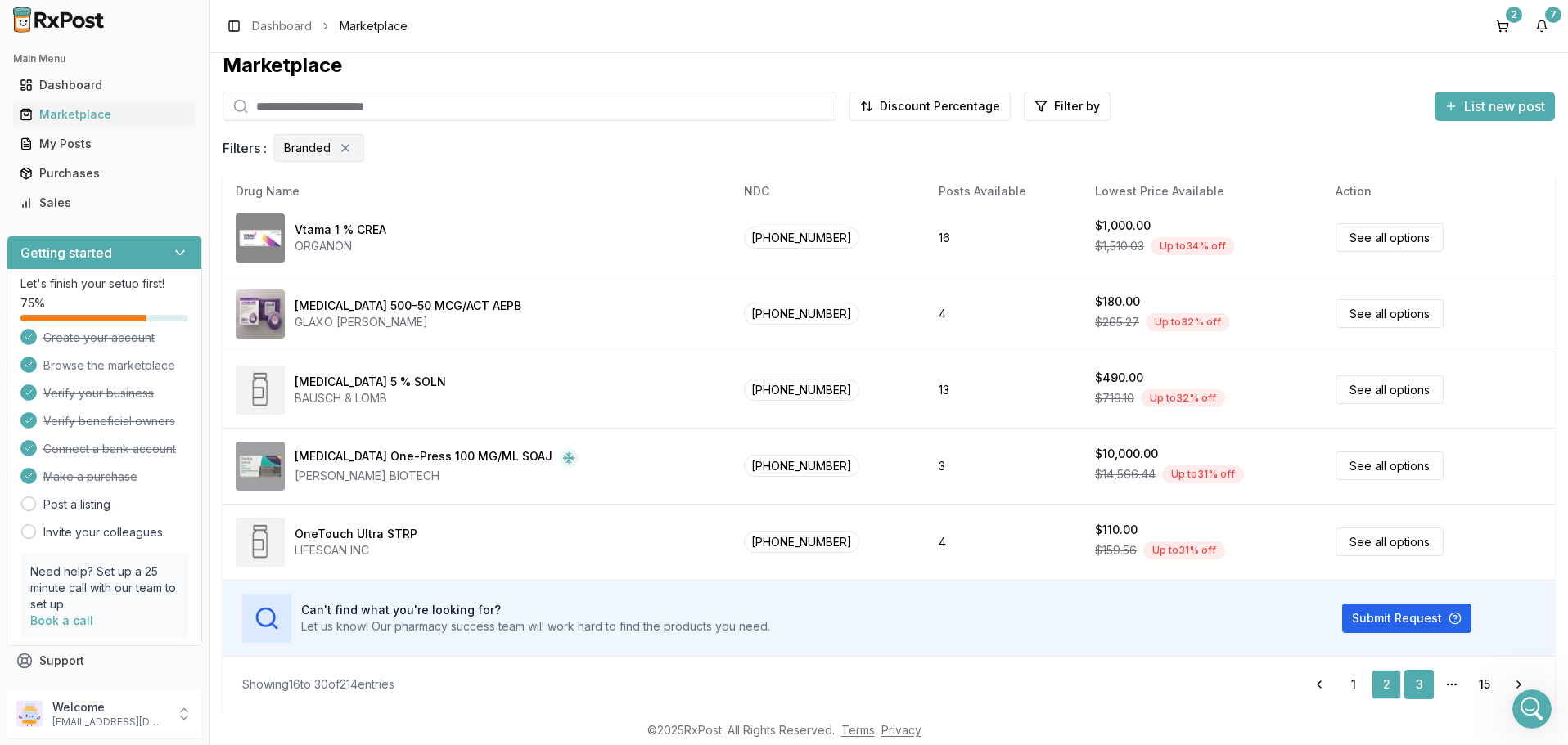
click at [1421, 687] on link "3" at bounding box center [1419, 685] width 30 height 30
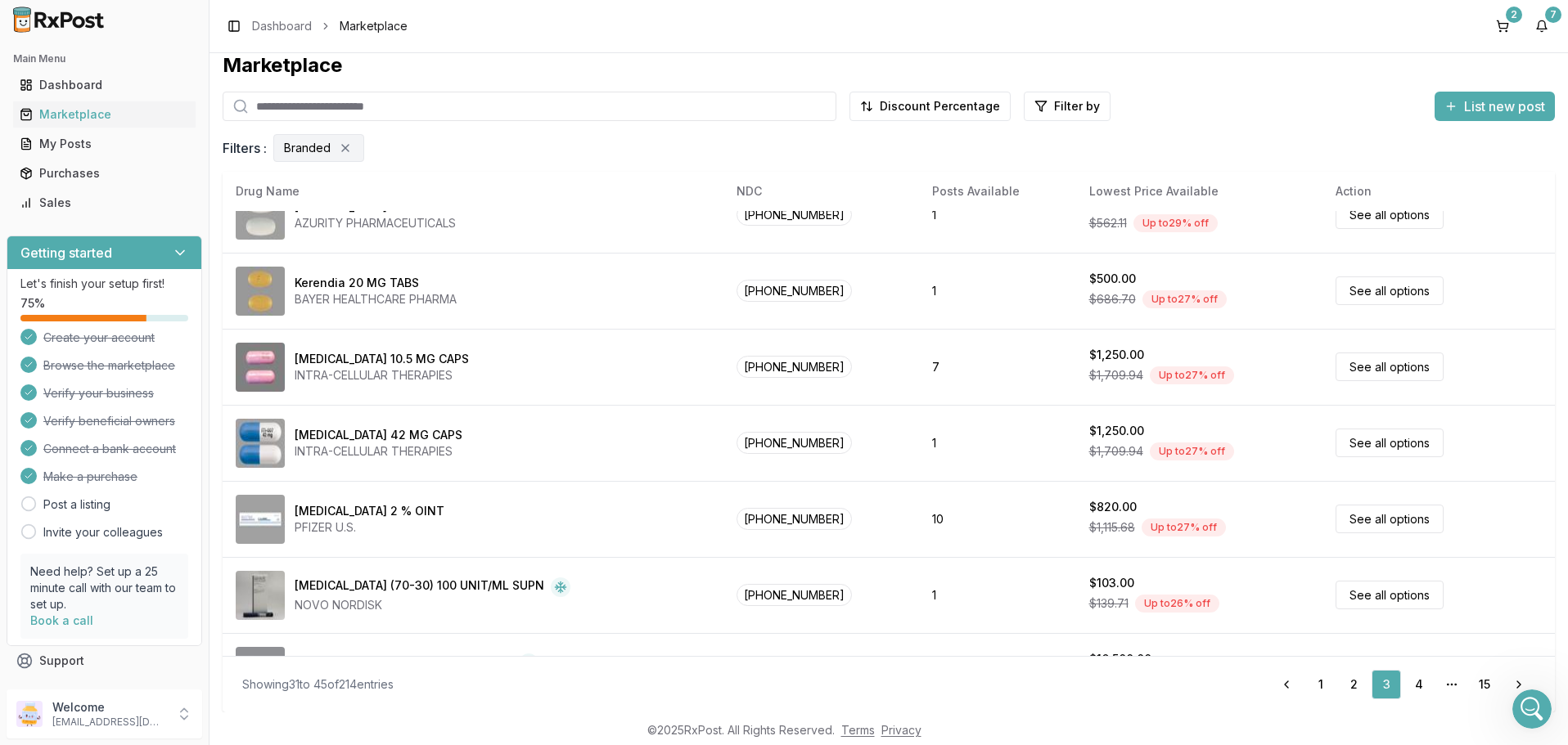
scroll to position [772, 0]
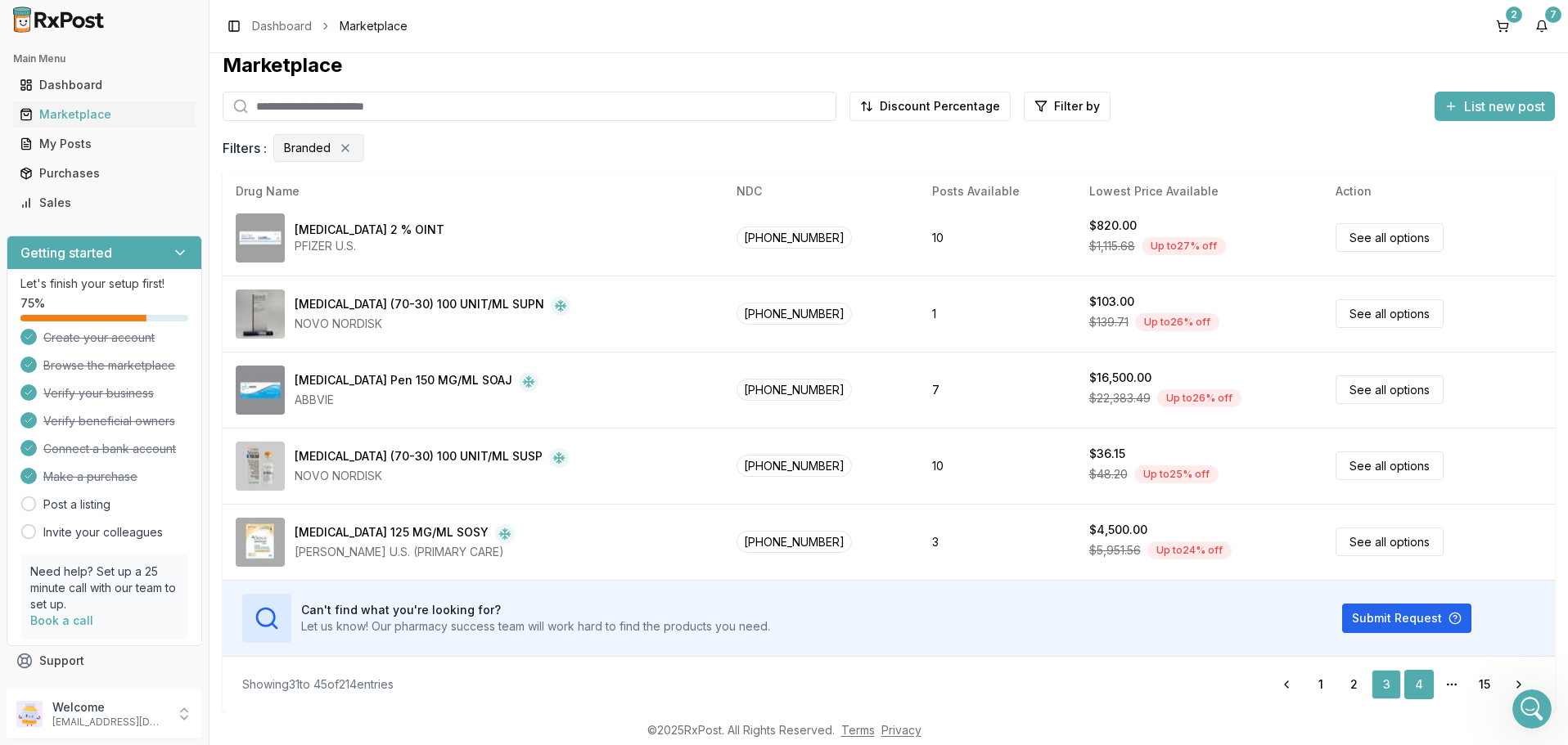
click at [1421, 682] on link "4" at bounding box center [1419, 685] width 30 height 30
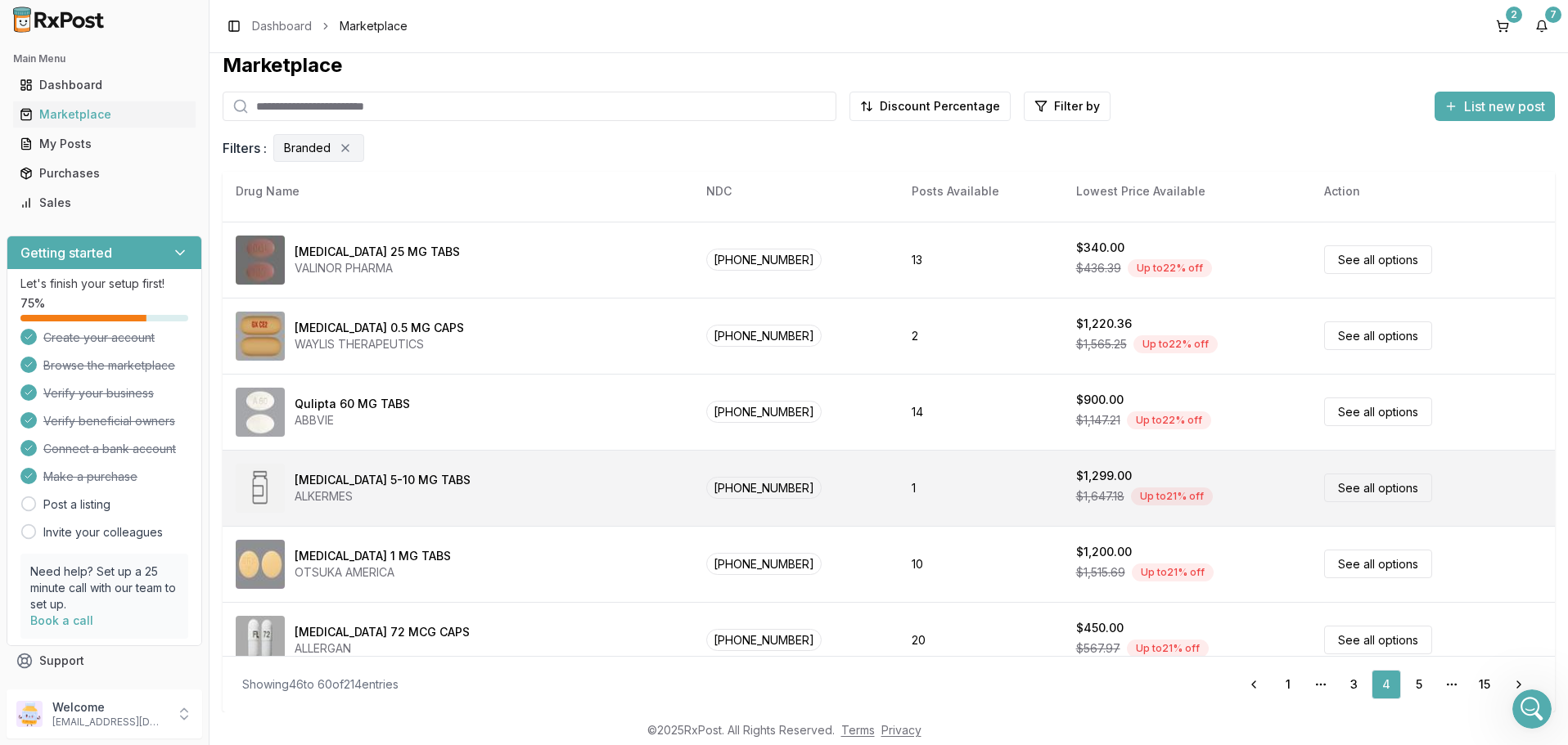
scroll to position [772, 0]
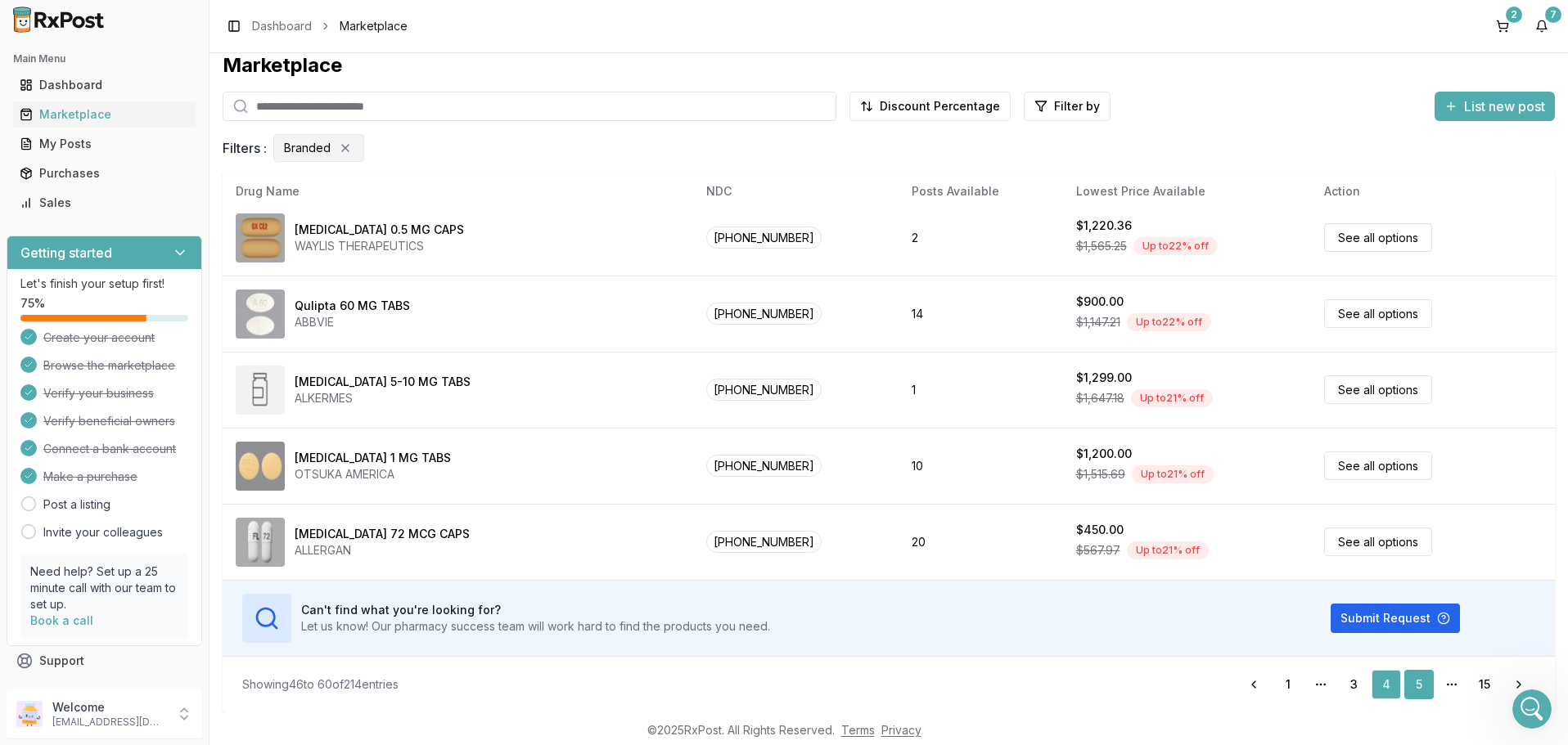
click at [1419, 680] on link "5" at bounding box center [1419, 685] width 30 height 30
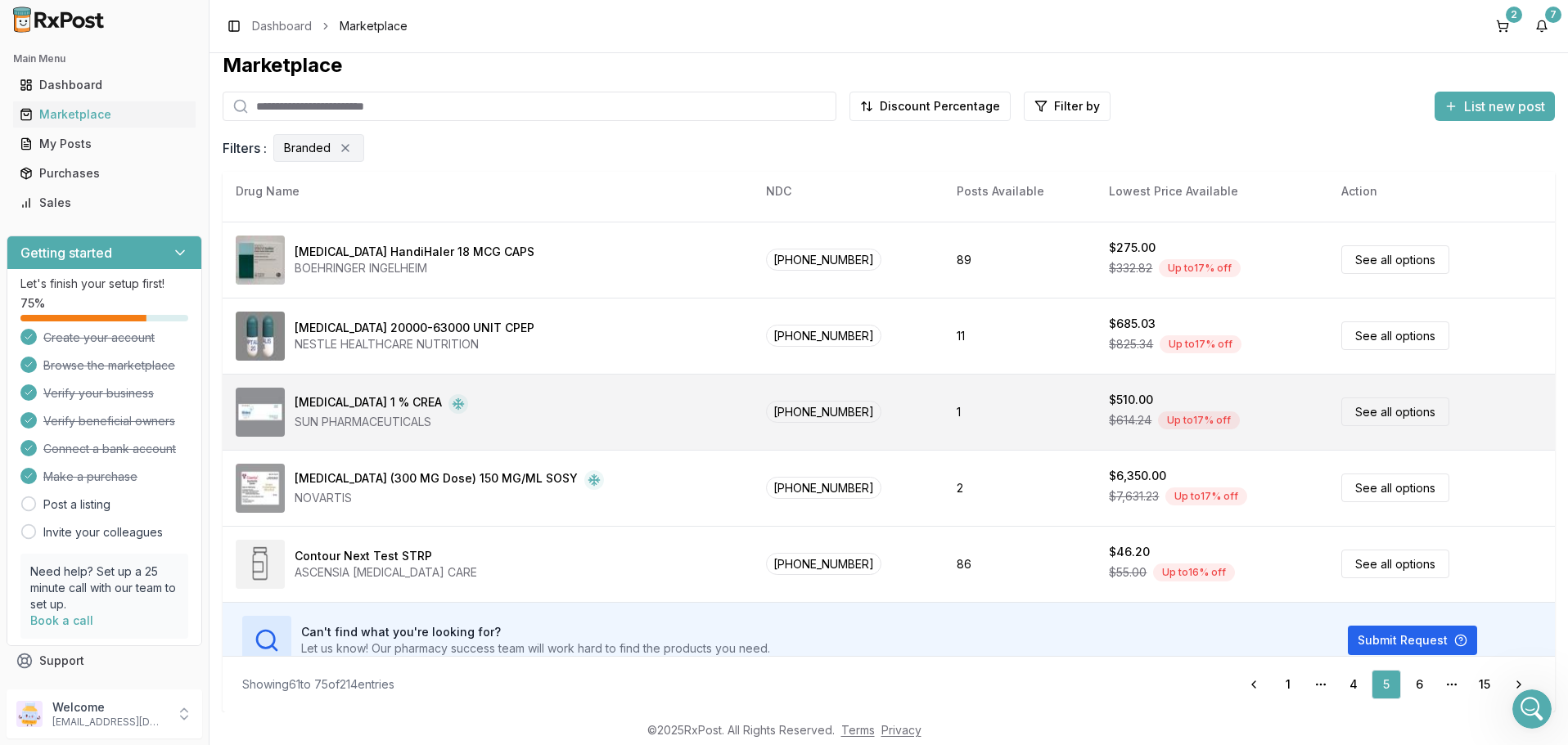
scroll to position [772, 0]
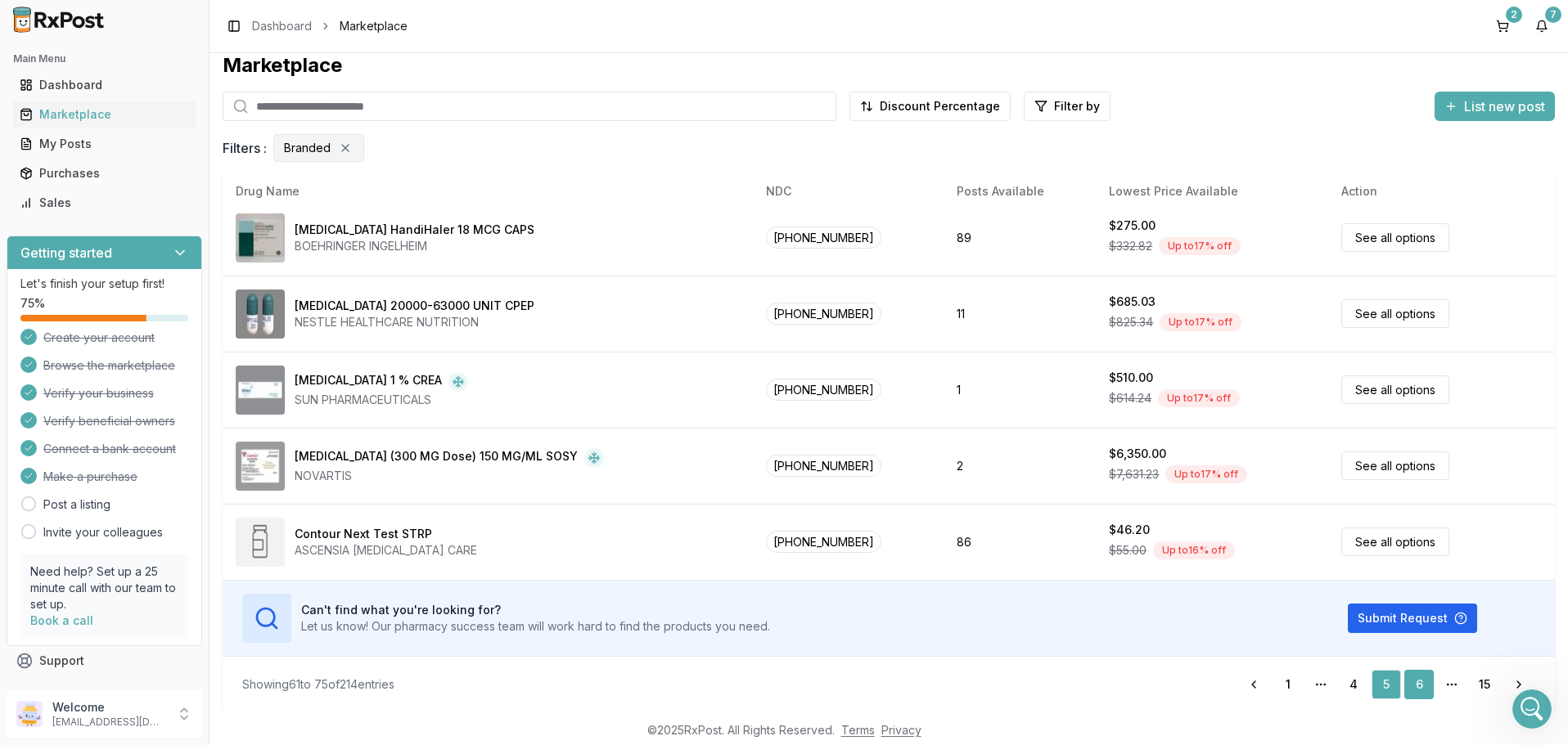
click at [1413, 679] on link "6" at bounding box center [1419, 685] width 30 height 30
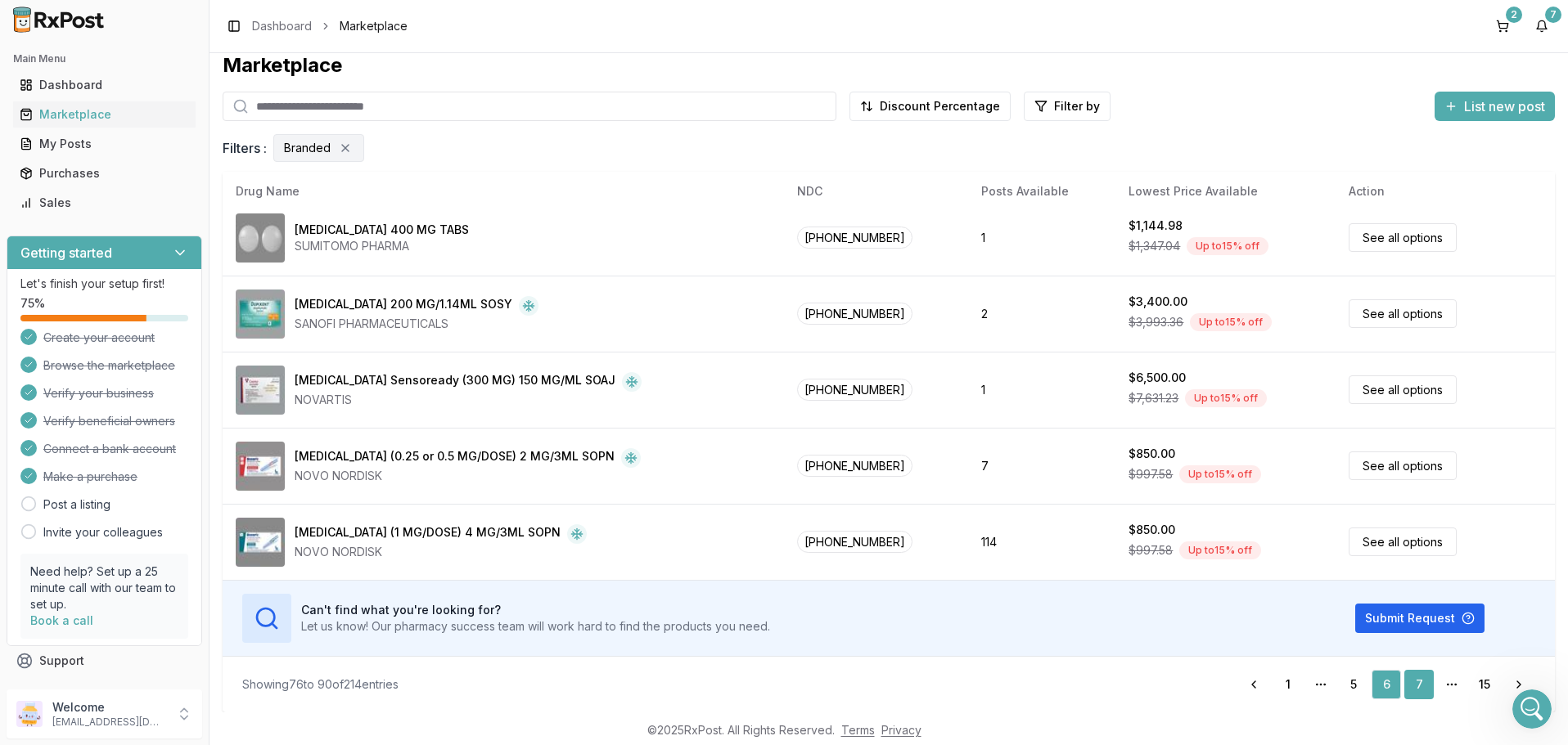
click at [1421, 686] on link "7" at bounding box center [1419, 685] width 30 height 30
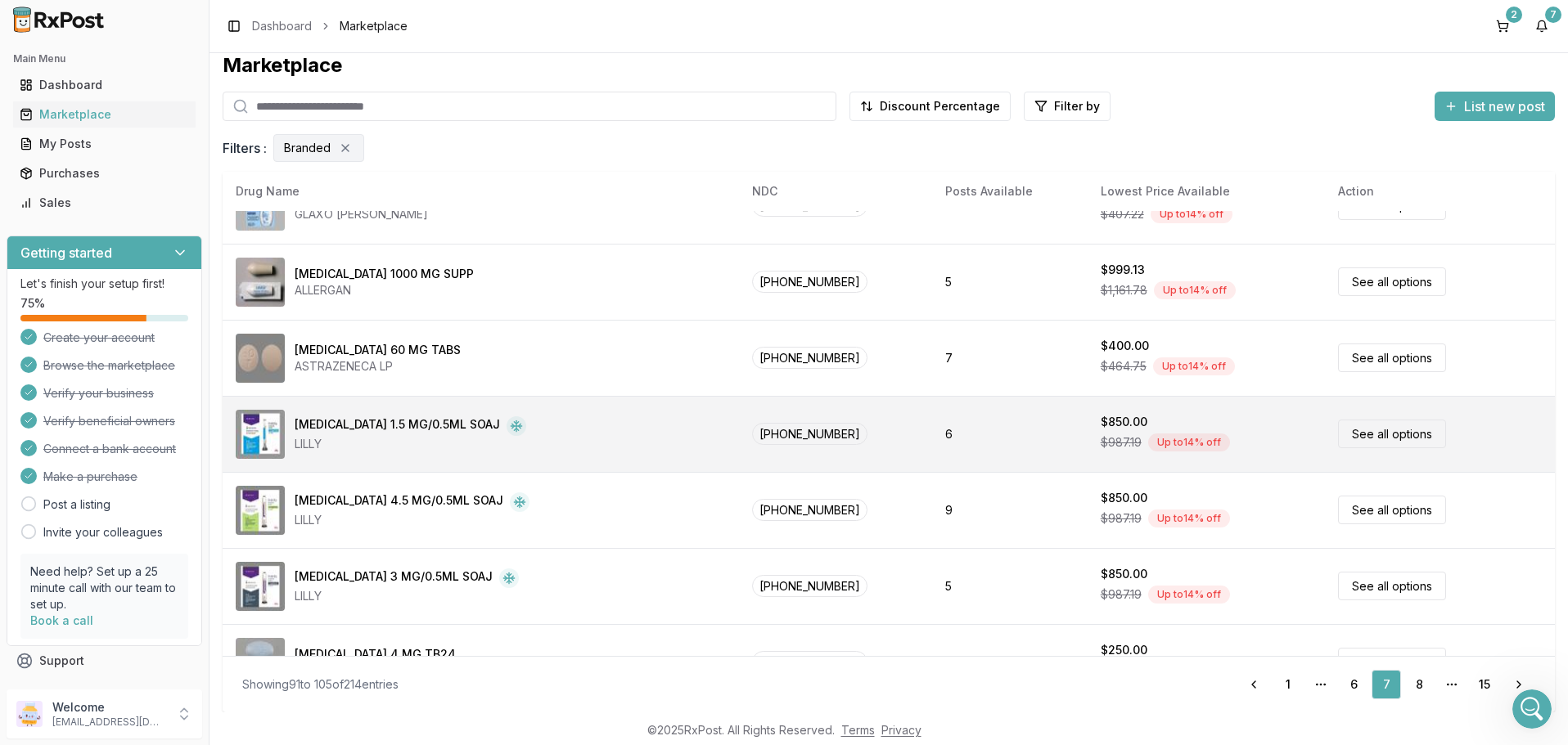
scroll to position [772, 0]
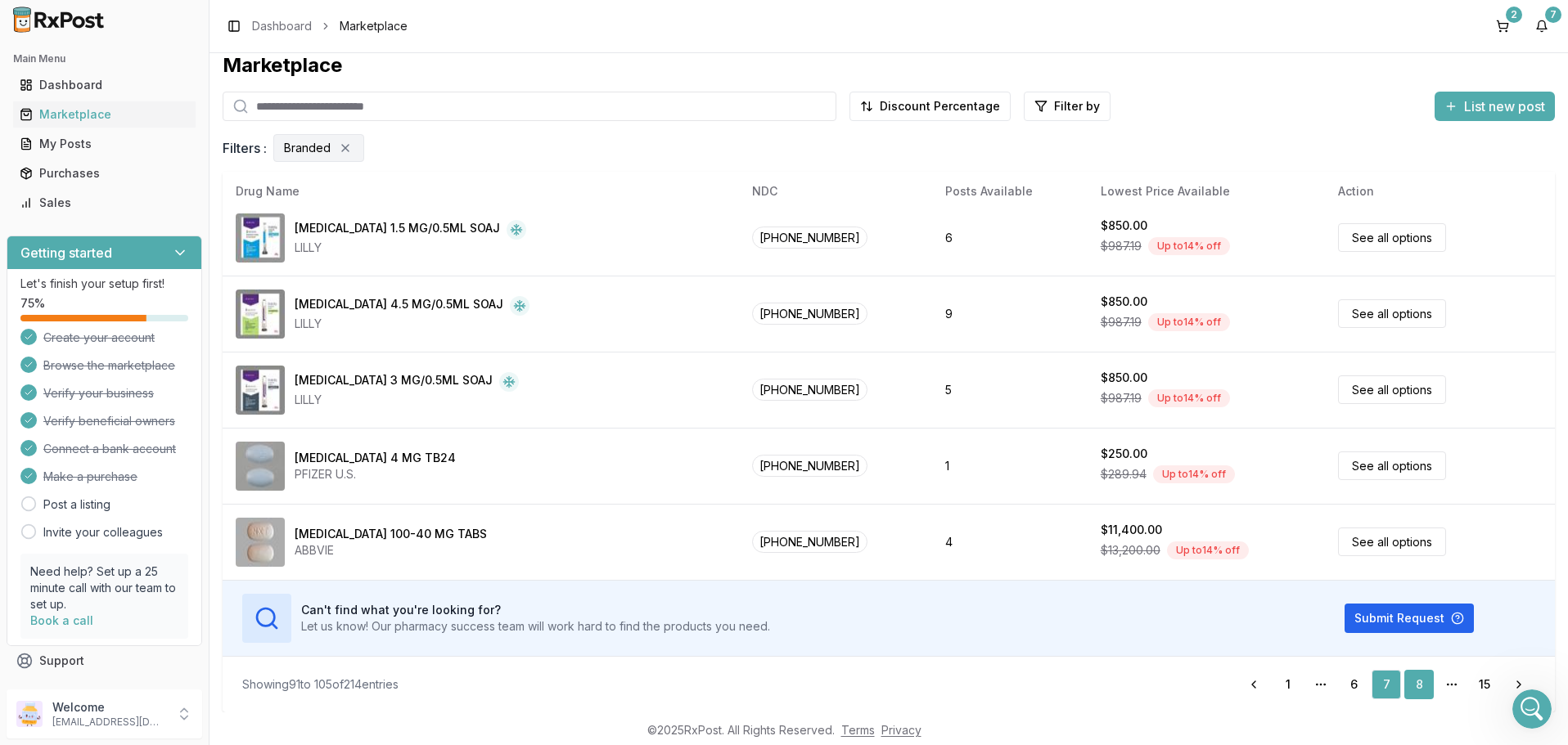
click at [1420, 684] on link "8" at bounding box center [1419, 685] width 30 height 30
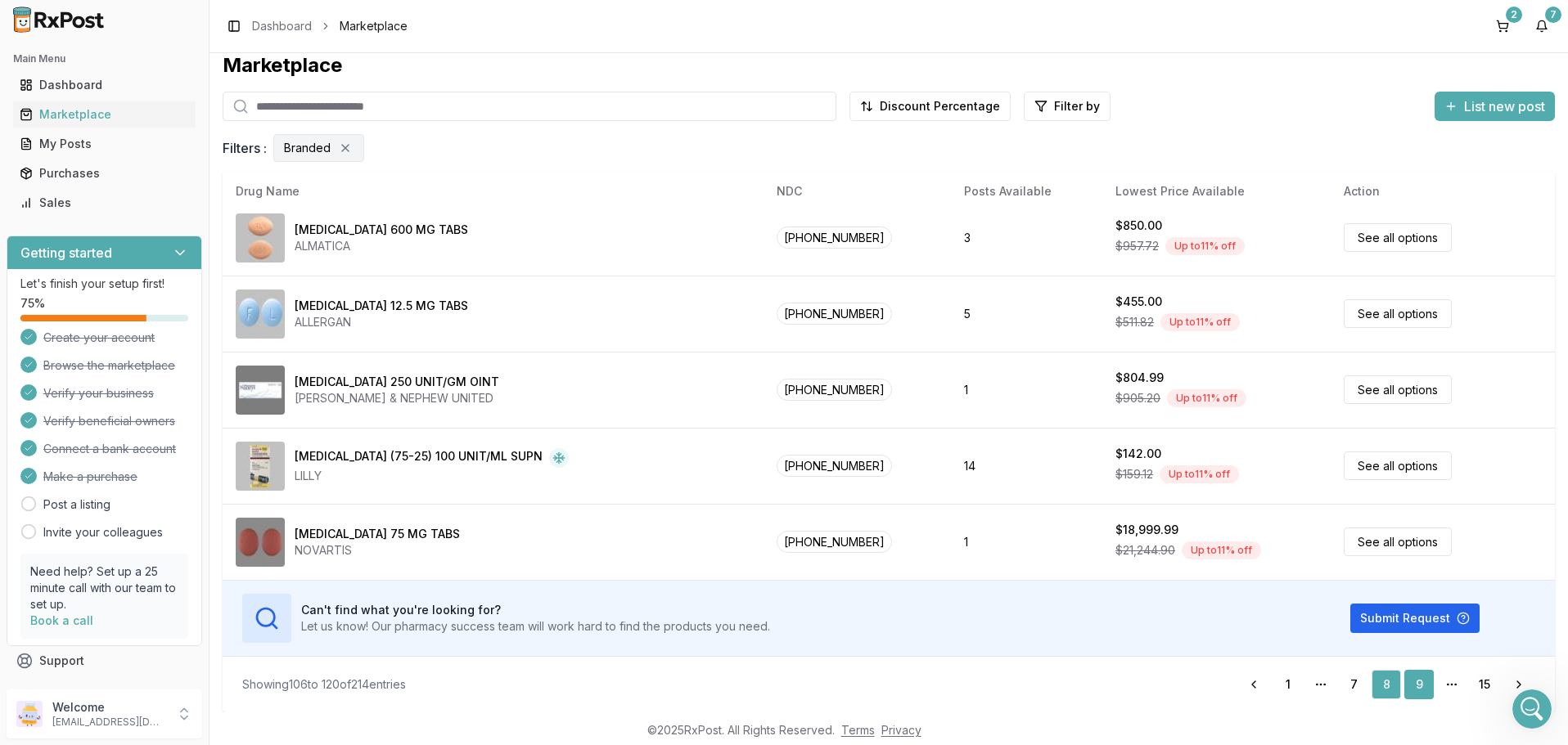
click at [1418, 684] on link "9" at bounding box center [1419, 685] width 30 height 30
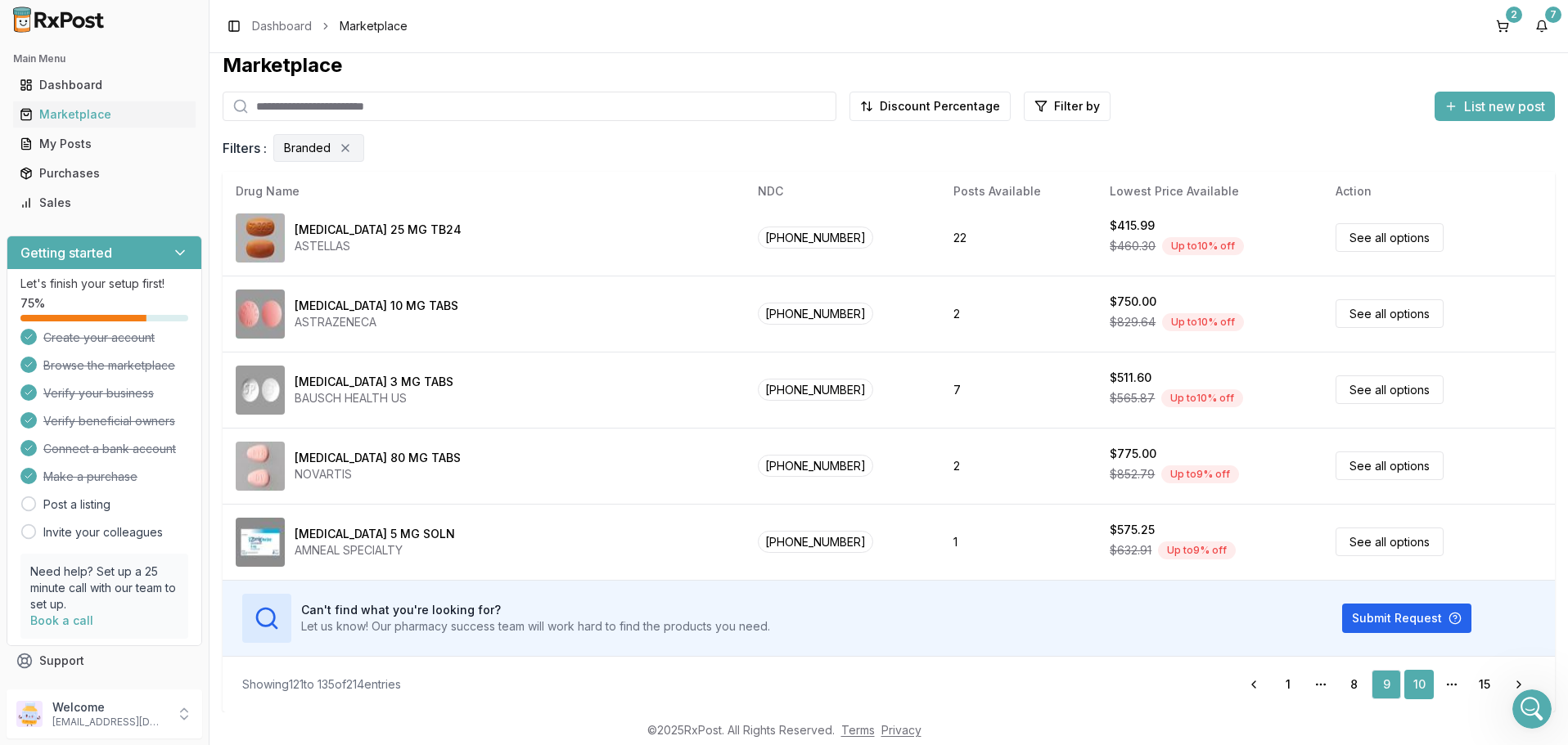
click at [1418, 686] on link "10" at bounding box center [1419, 685] width 30 height 30
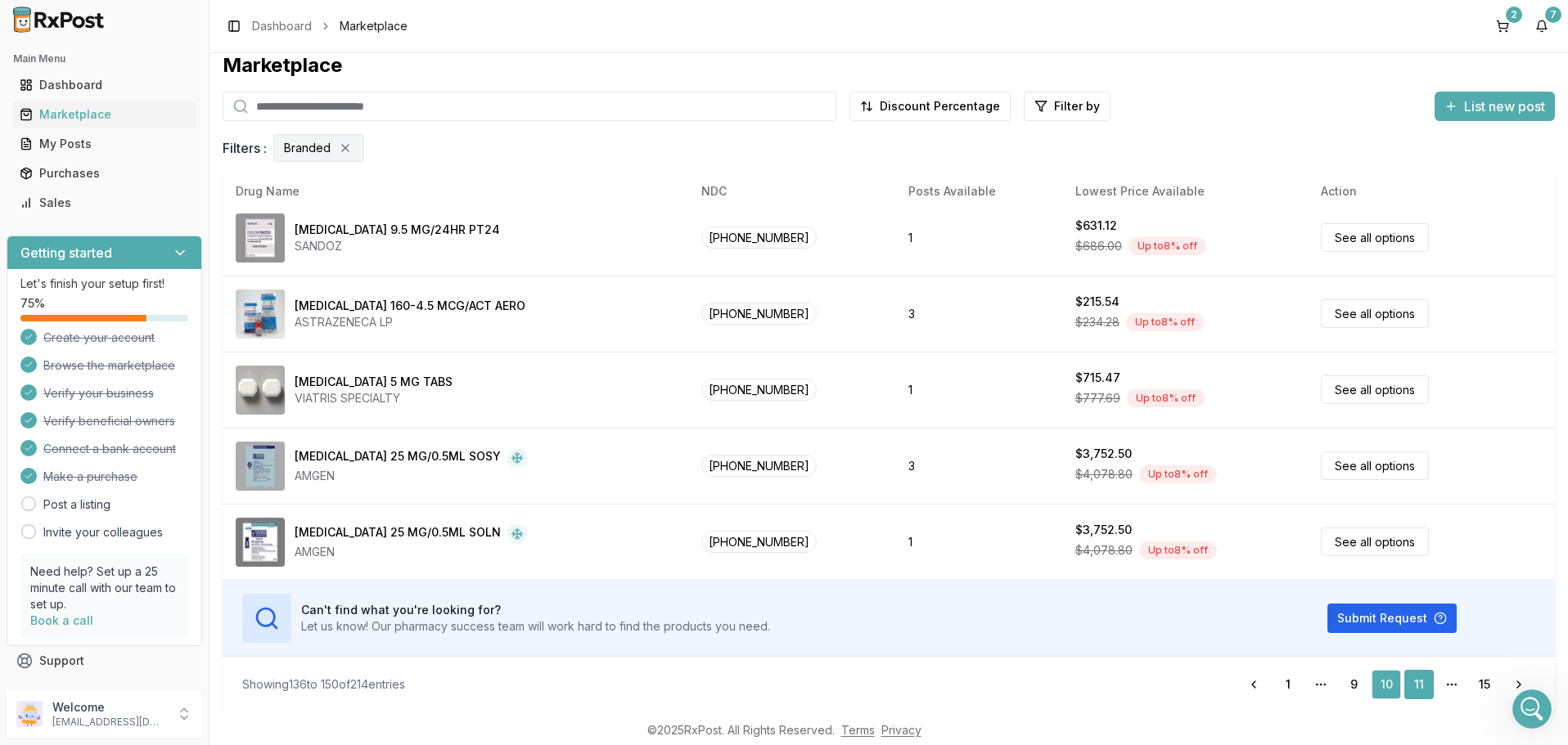
click at [1423, 687] on link "11" at bounding box center [1419, 685] width 30 height 30
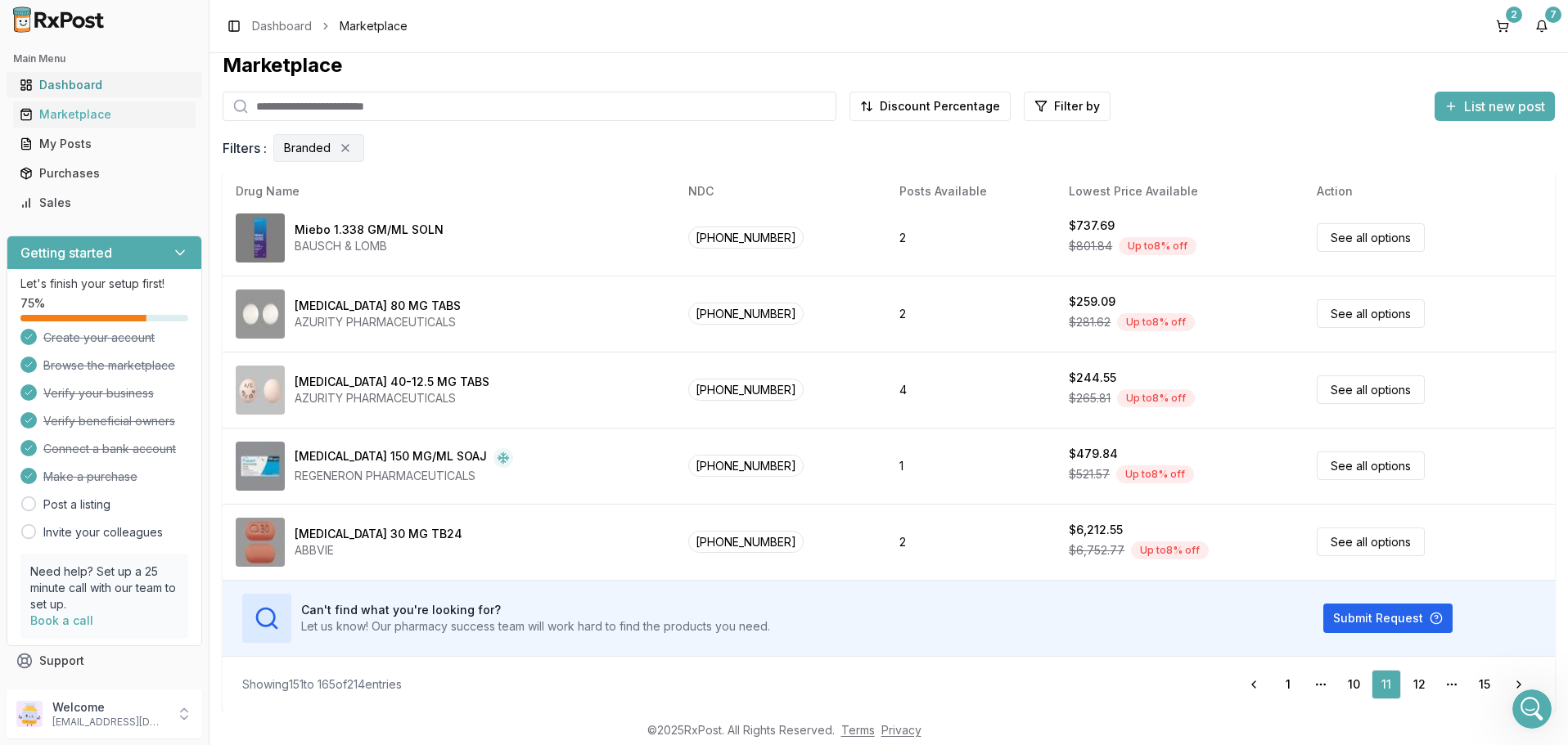
click at [50, 86] on div "Dashboard" at bounding box center [104, 85] width 169 height 17
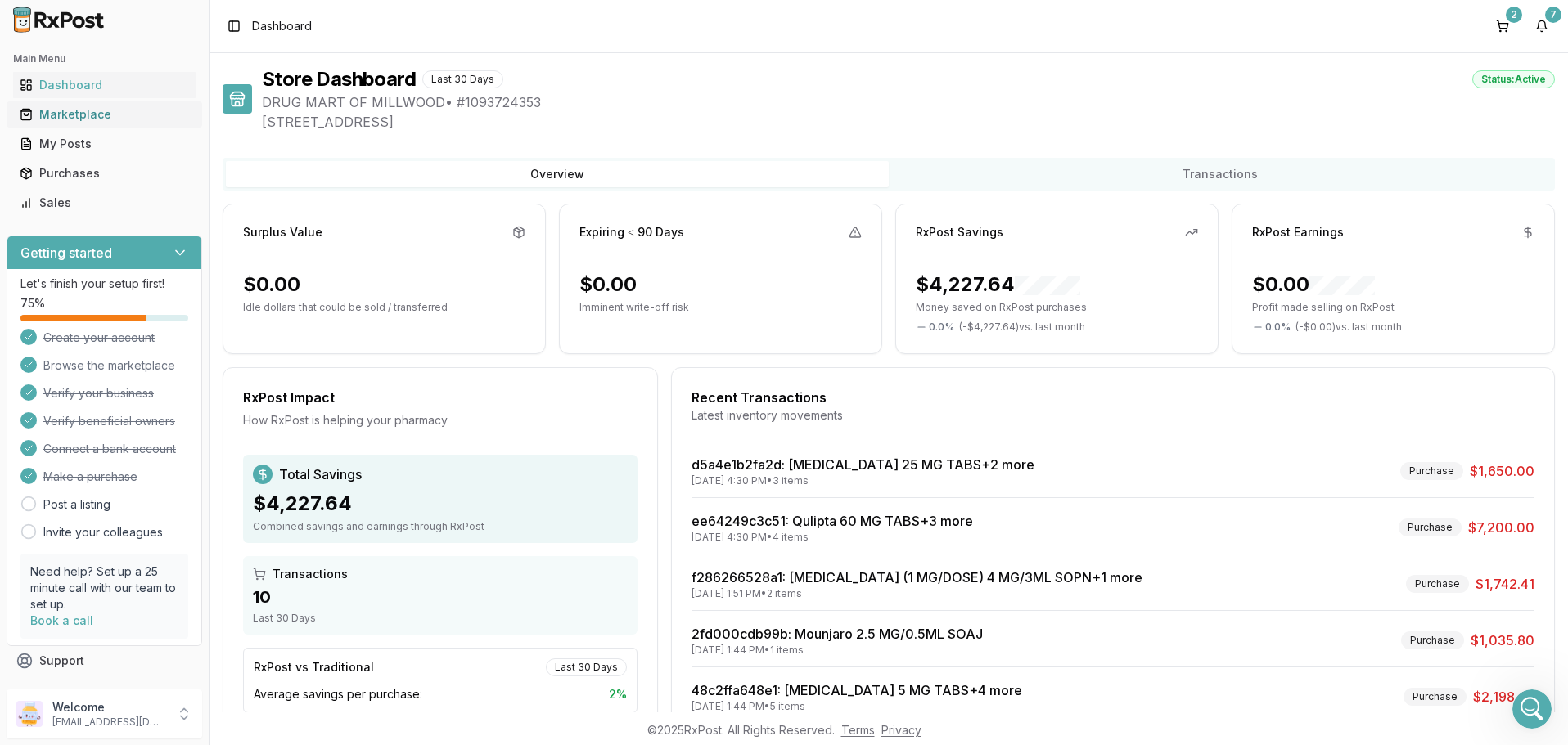
click at [70, 116] on div "Marketplace" at bounding box center [104, 115] width 169 height 17
